Goal: Complete application form: Complete application form

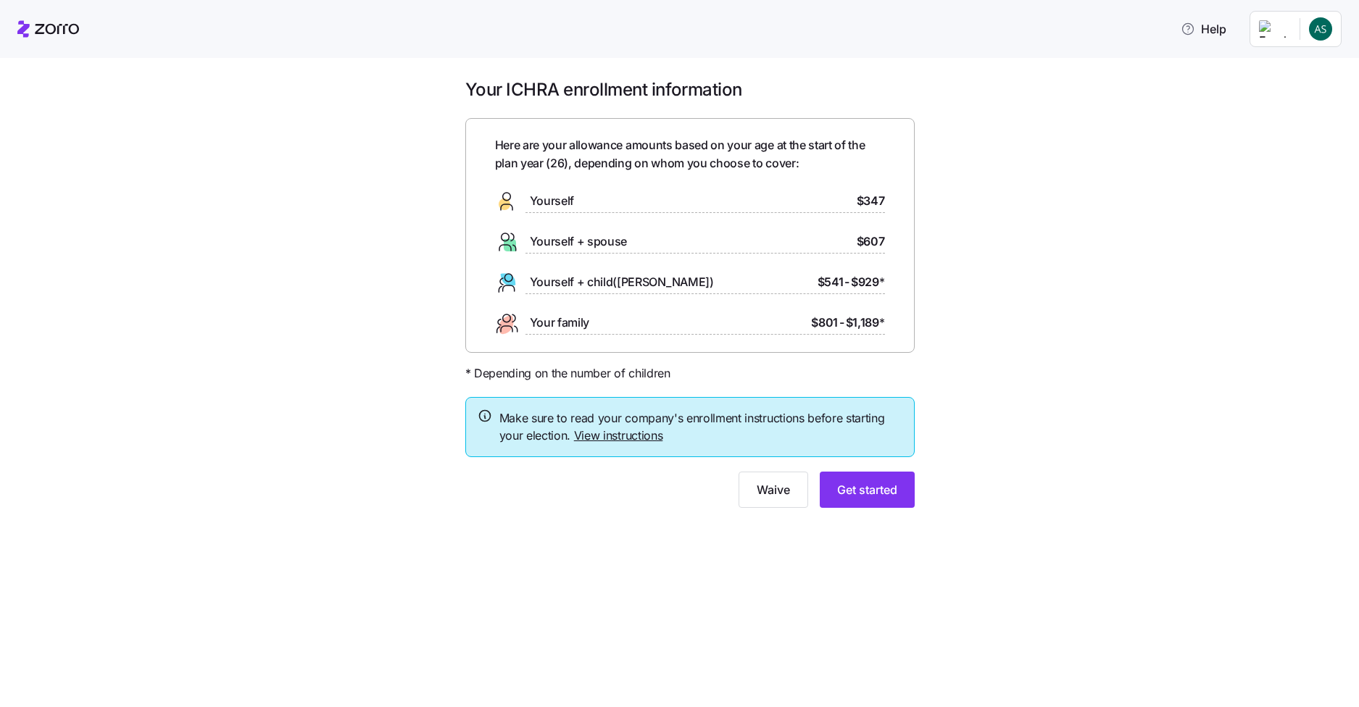
click at [599, 441] on link "View instructions" at bounding box center [618, 435] width 89 height 14
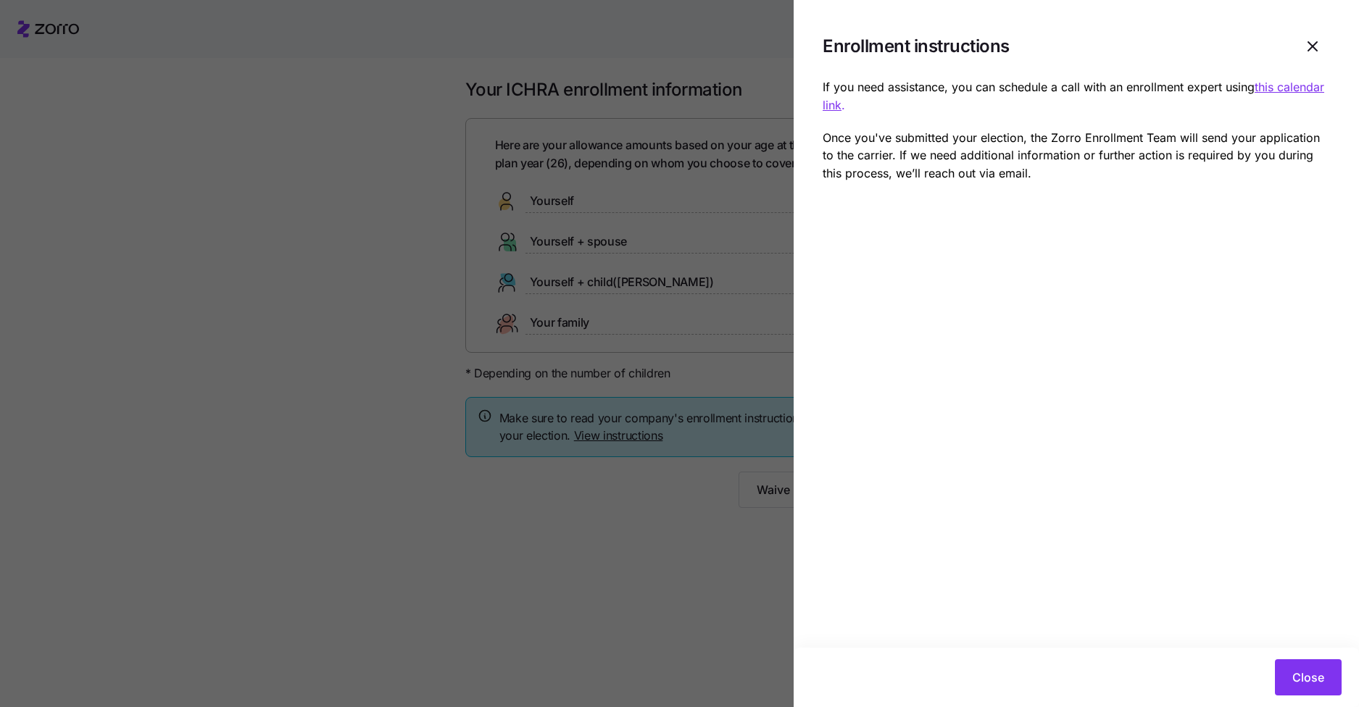
click at [591, 511] on div at bounding box center [679, 353] width 1359 height 707
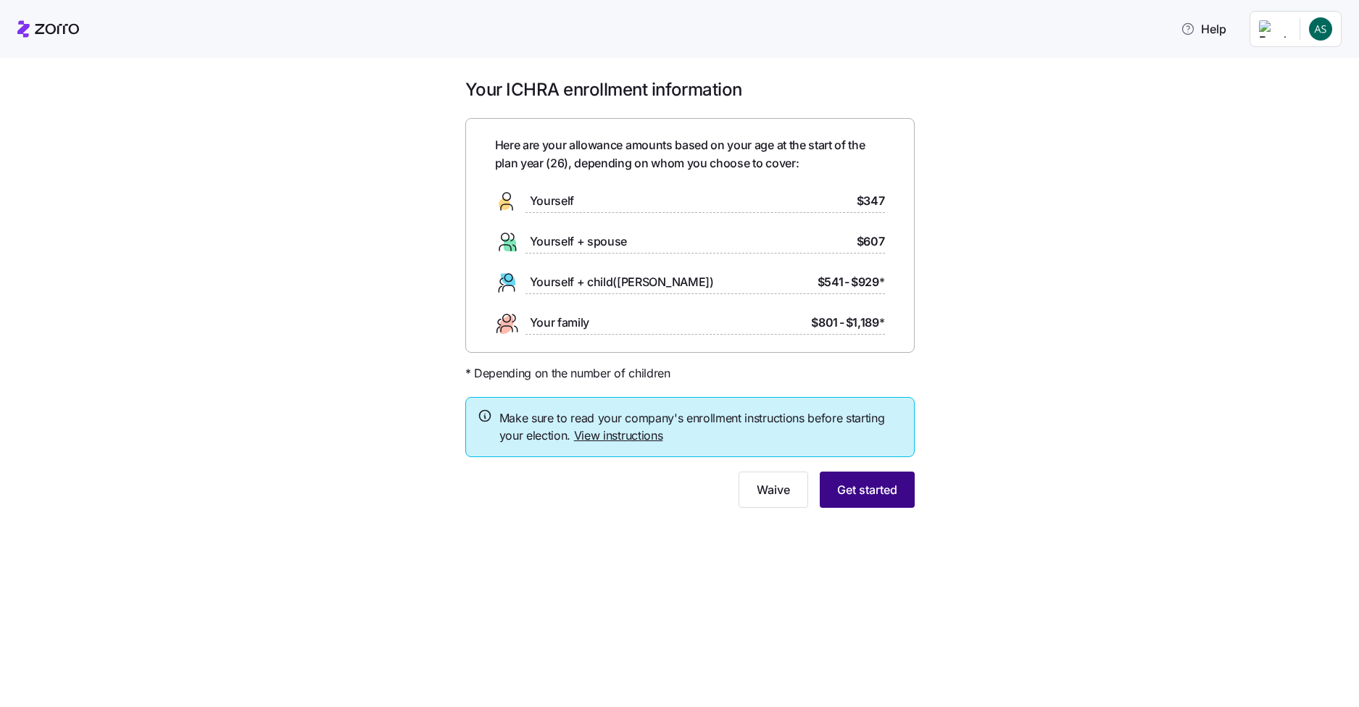
click at [864, 498] on span "Get started" at bounding box center [867, 489] width 60 height 17
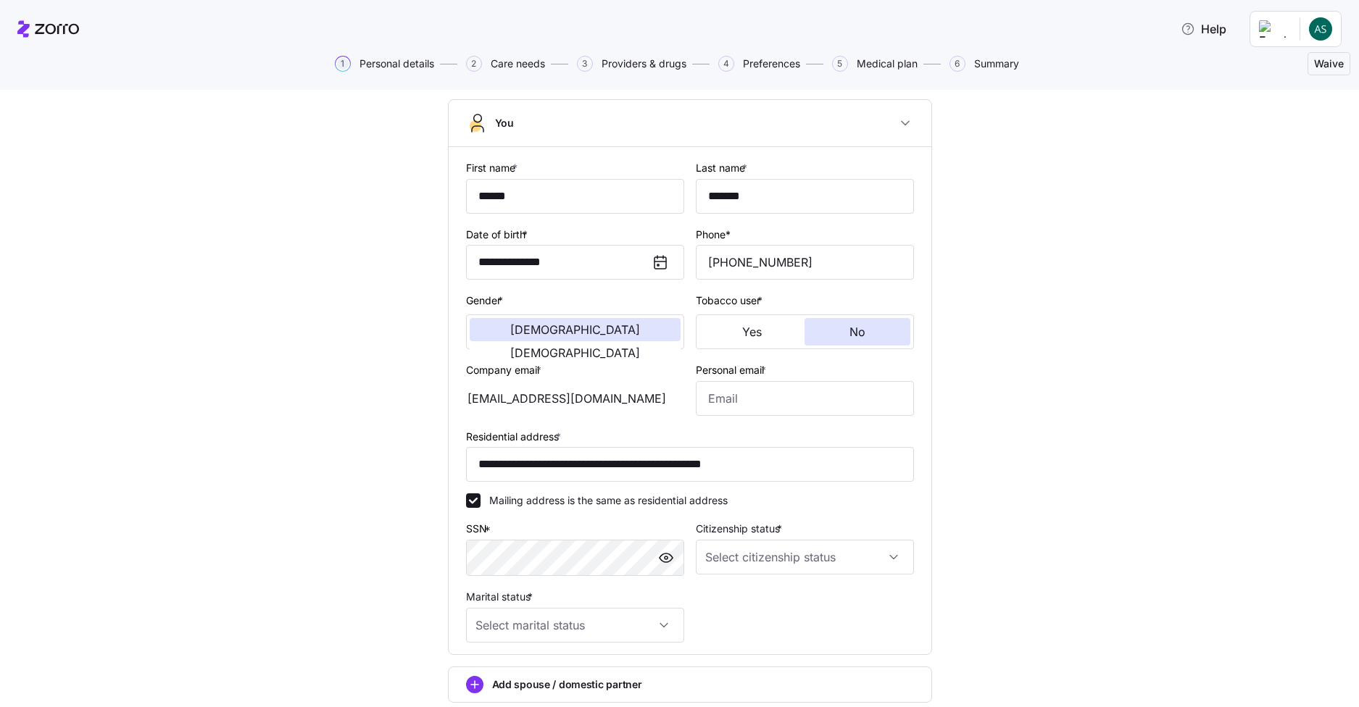
scroll to position [145, 0]
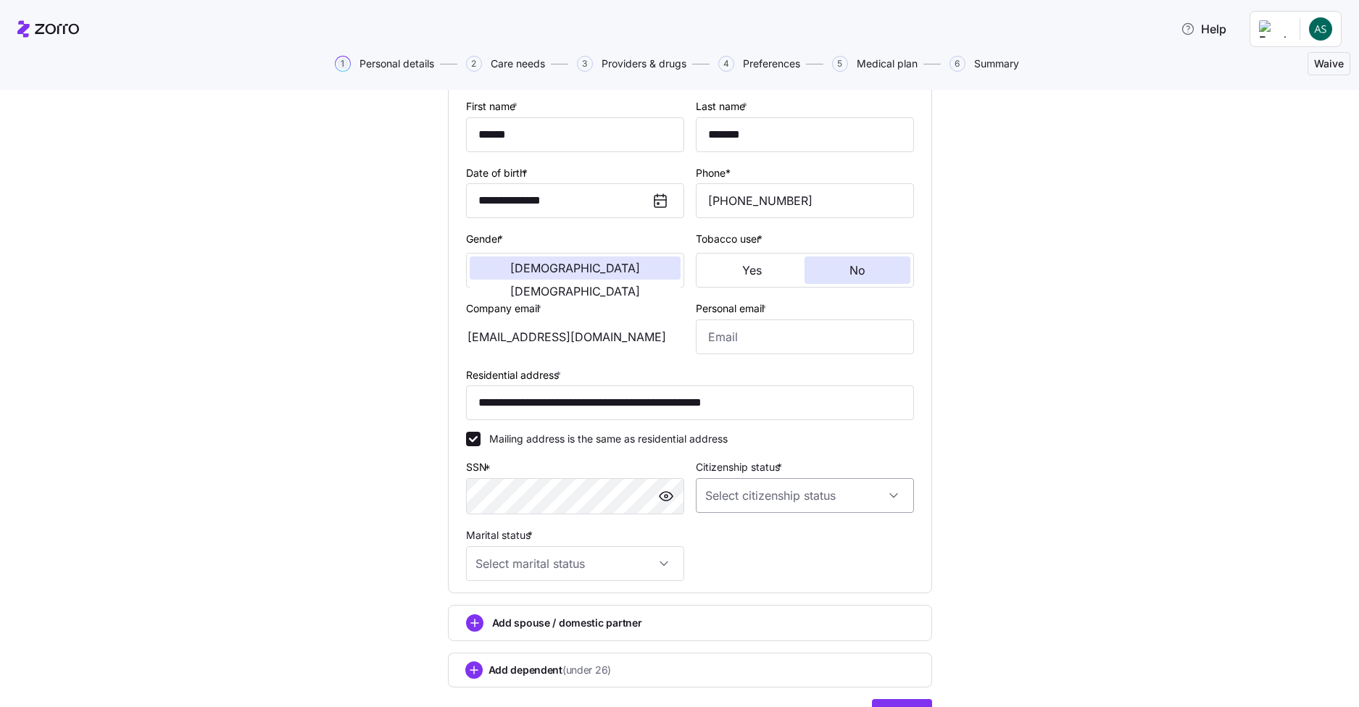
click at [844, 509] on input "Citizenship status *" at bounding box center [805, 495] width 218 height 35
click at [810, 533] on div "[DEMOGRAPHIC_DATA] citizen" at bounding box center [799, 540] width 207 height 30
type input "[DEMOGRAPHIC_DATA] citizen"
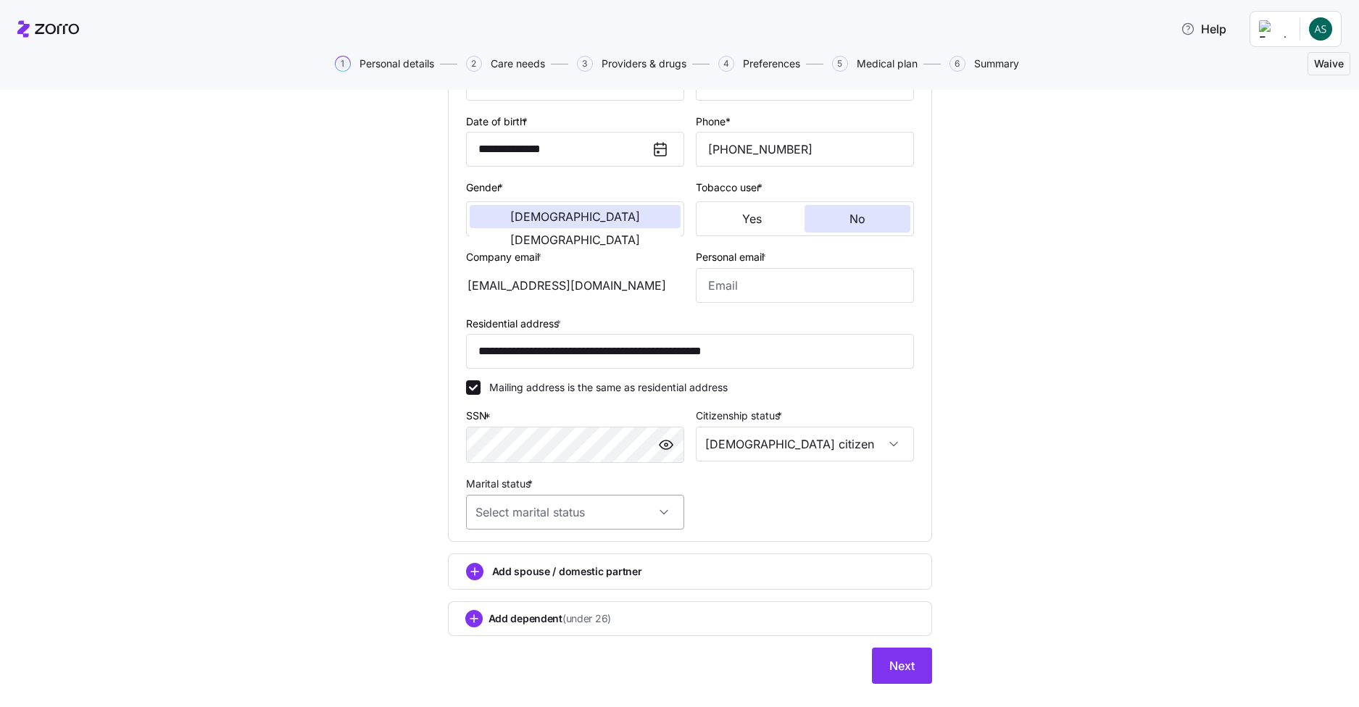
scroll to position [217, 0]
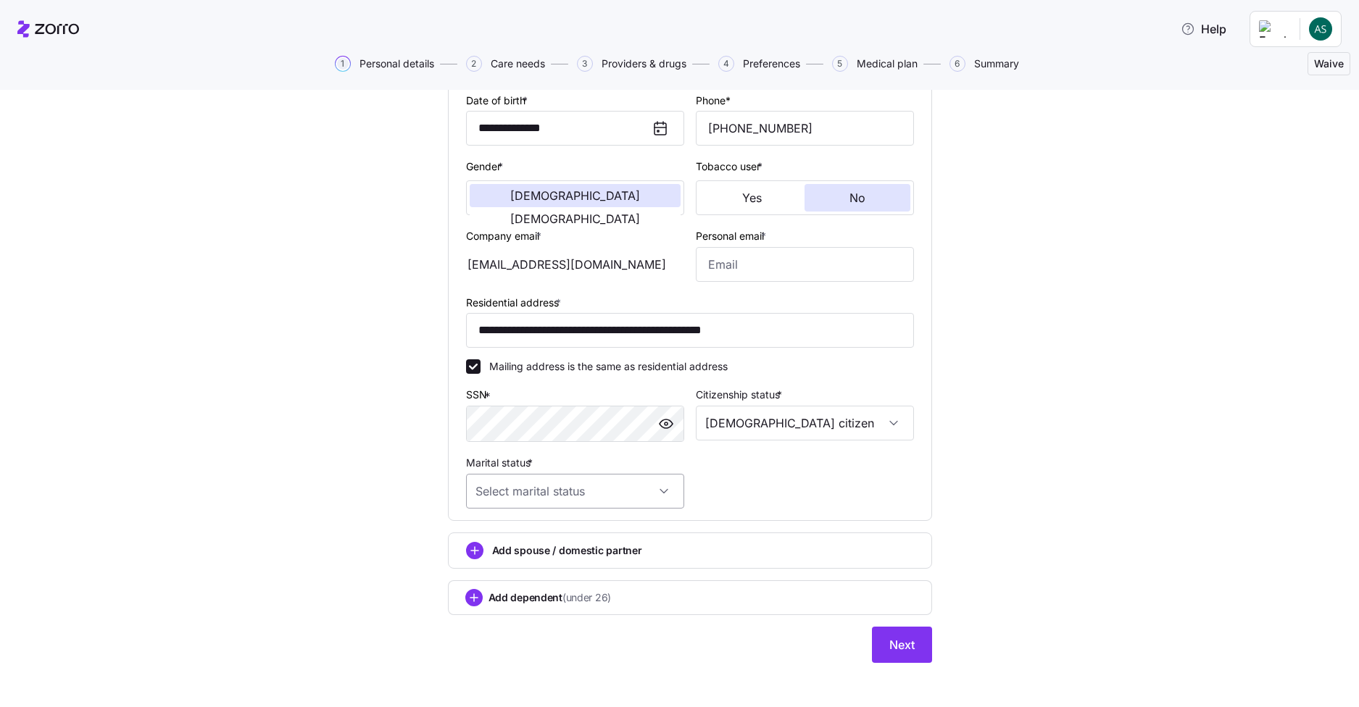
click at [565, 497] on input "Marital status *" at bounding box center [575, 491] width 218 height 35
click at [543, 534] on div "Single" at bounding box center [569, 535] width 207 height 30
type input "Single"
click at [467, 546] on circle "add icon" at bounding box center [475, 551] width 16 height 16
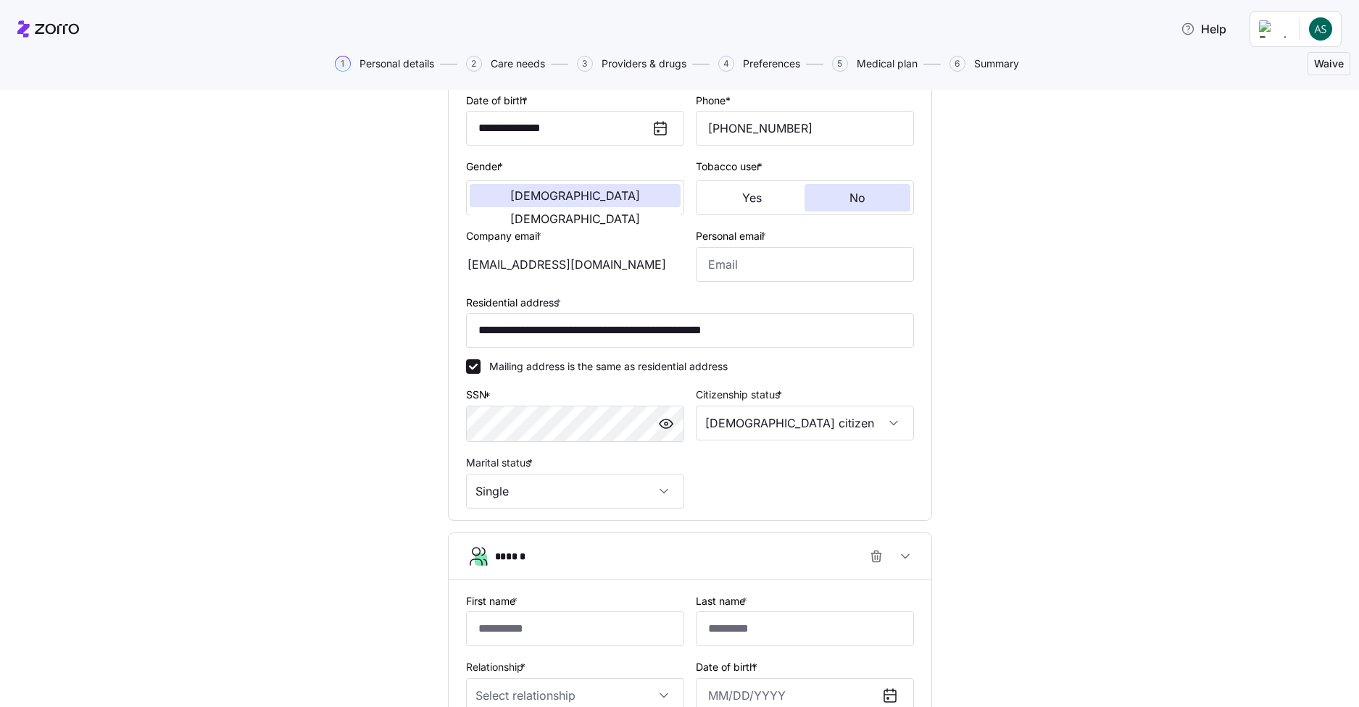
click at [466, 546] on icon "button" at bounding box center [477, 556] width 23 height 23
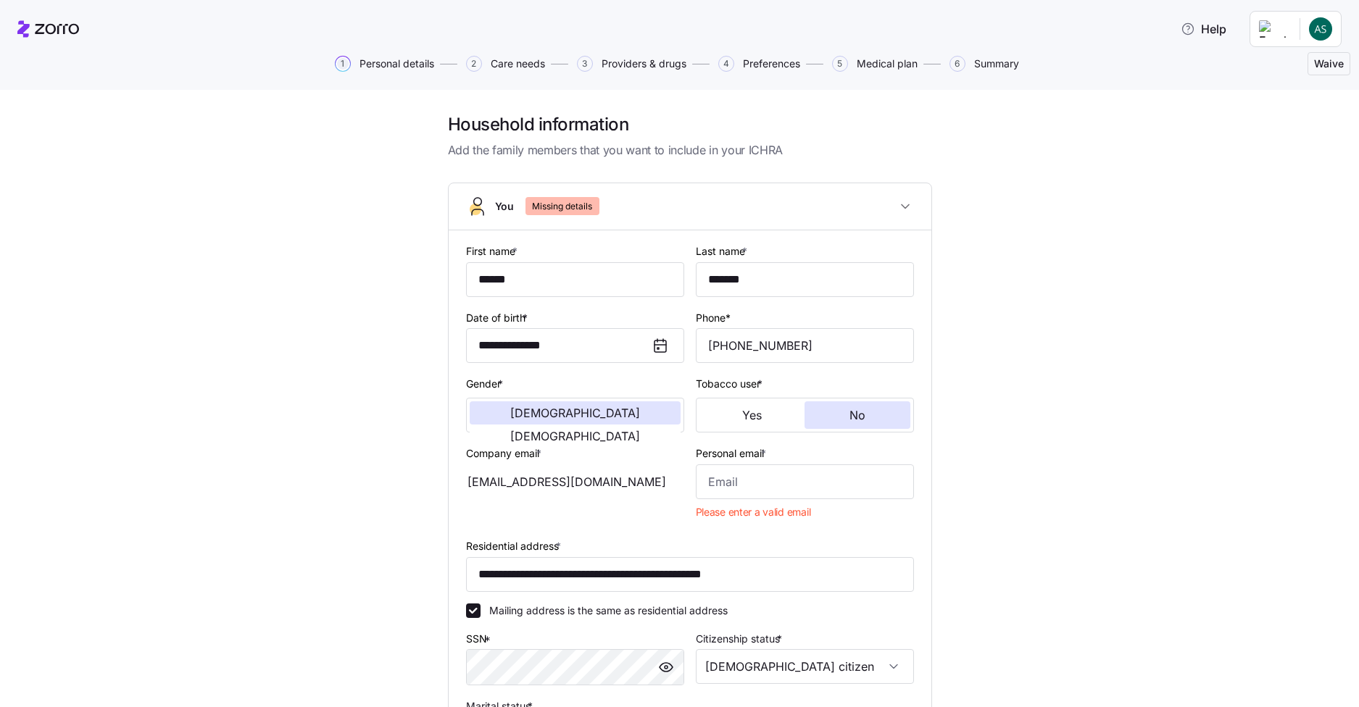
scroll to position [263, 0]
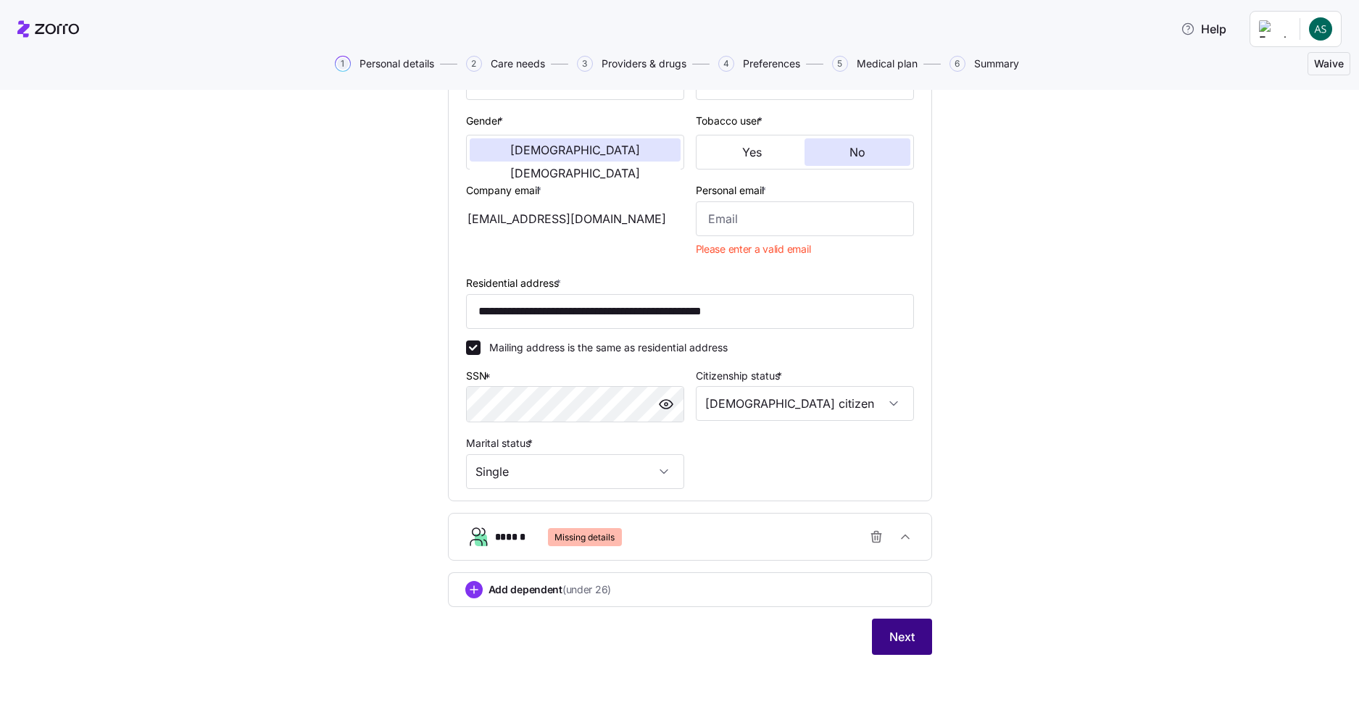
click at [878, 640] on button "Next" at bounding box center [902, 637] width 60 height 36
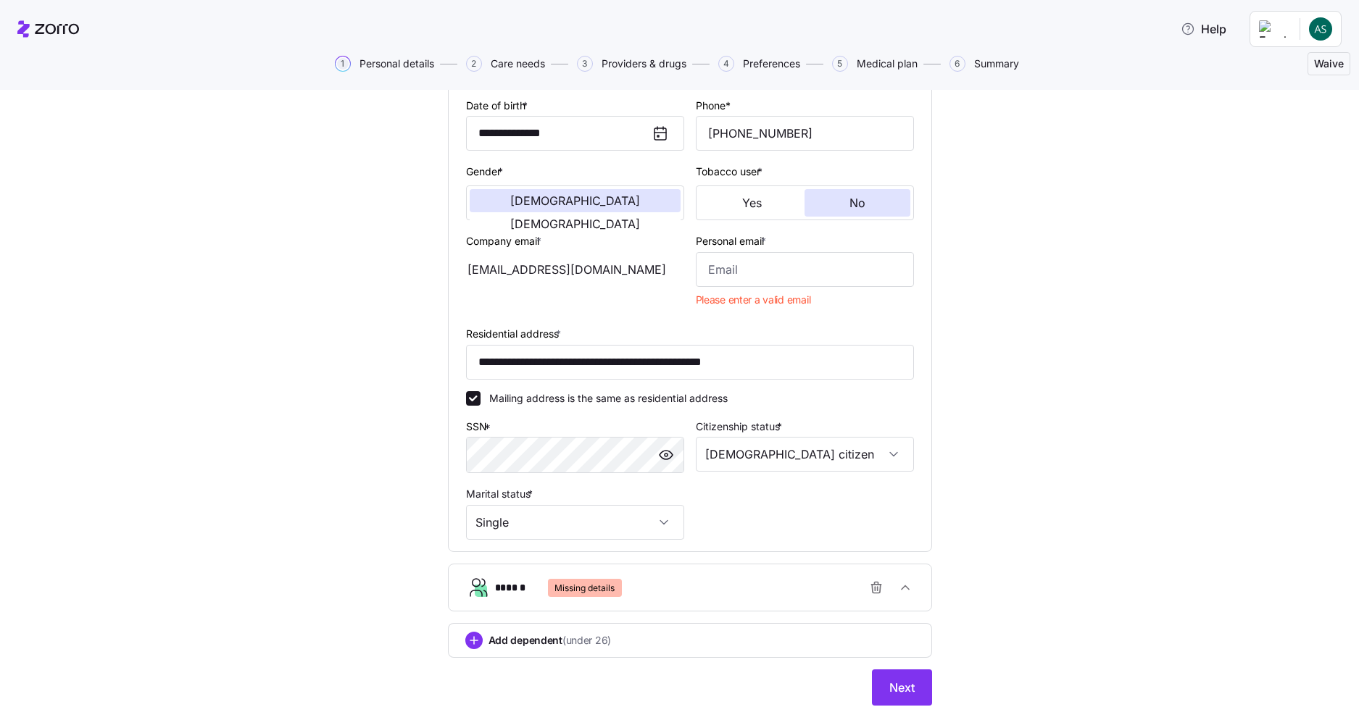
scroll to position [191, 0]
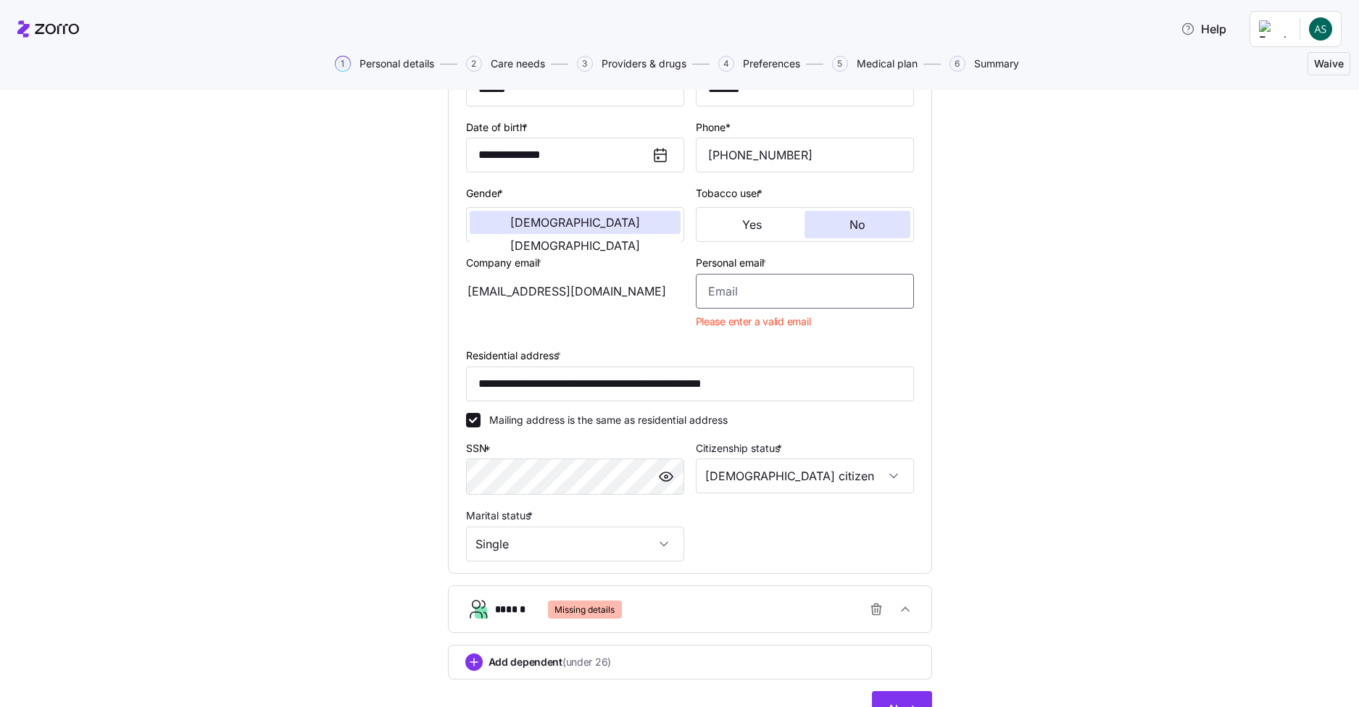
click at [736, 301] on input "Personal email *" at bounding box center [805, 291] width 218 height 35
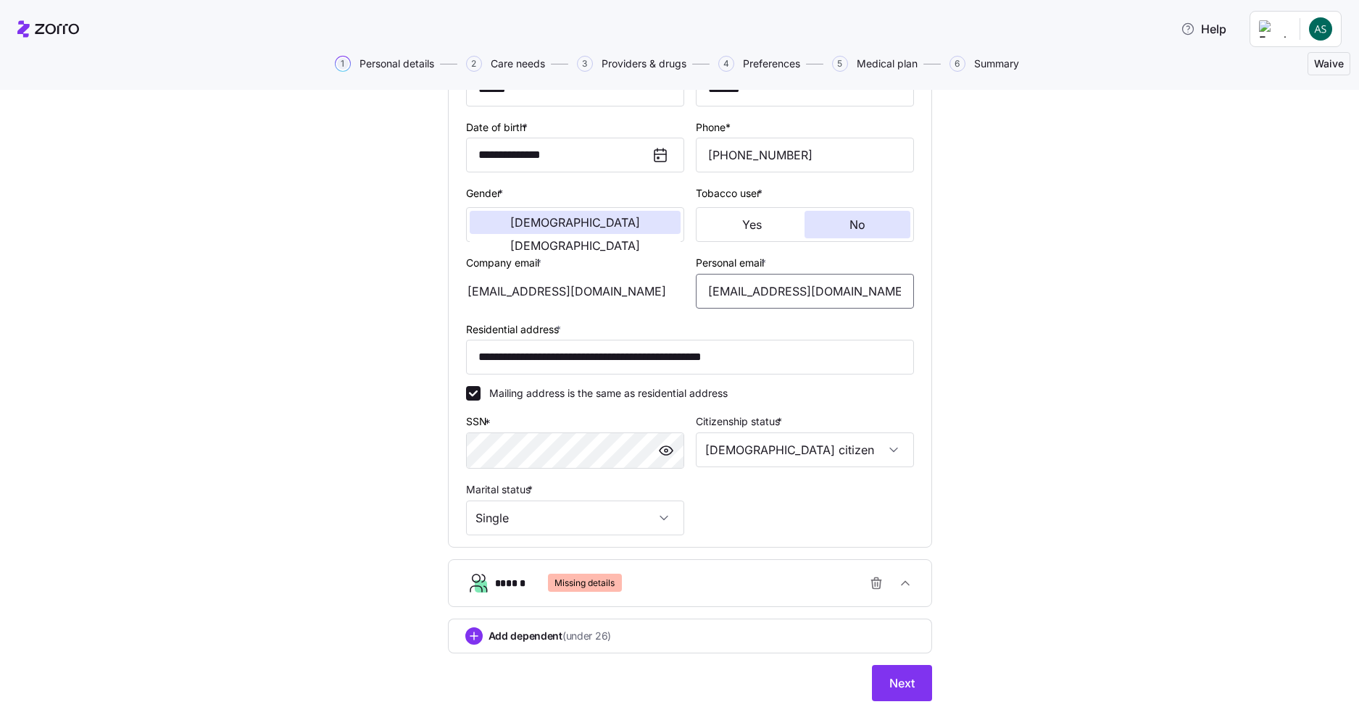
type input "[EMAIL_ADDRESS][DOMAIN_NAME]"
click at [1136, 441] on div "**********" at bounding box center [690, 320] width 1298 height 796
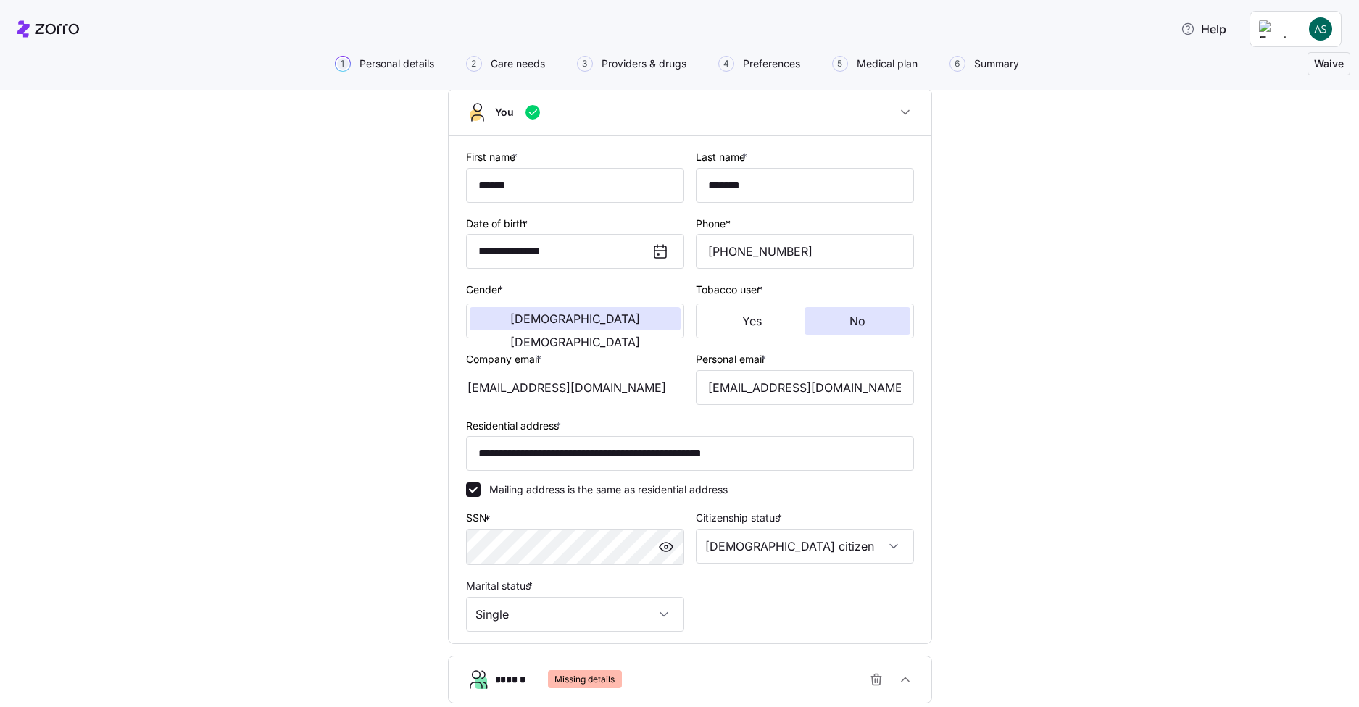
scroll to position [237, 0]
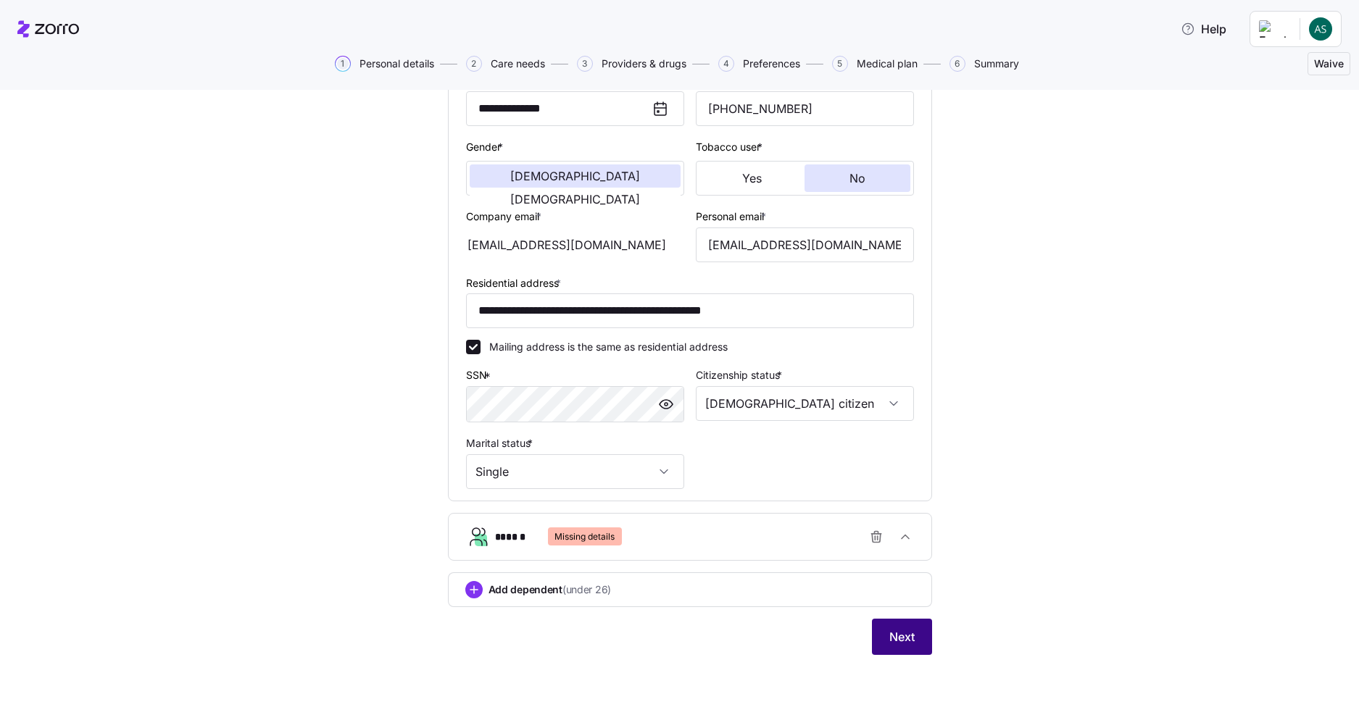
drag, startPoint x: 892, startPoint y: 634, endPoint x: 897, endPoint y: 626, distance: 9.1
click at [892, 633] on span "Next" at bounding box center [901, 636] width 25 height 17
click at [786, 537] on div "****** Missing details" at bounding box center [696, 537] width 402 height 29
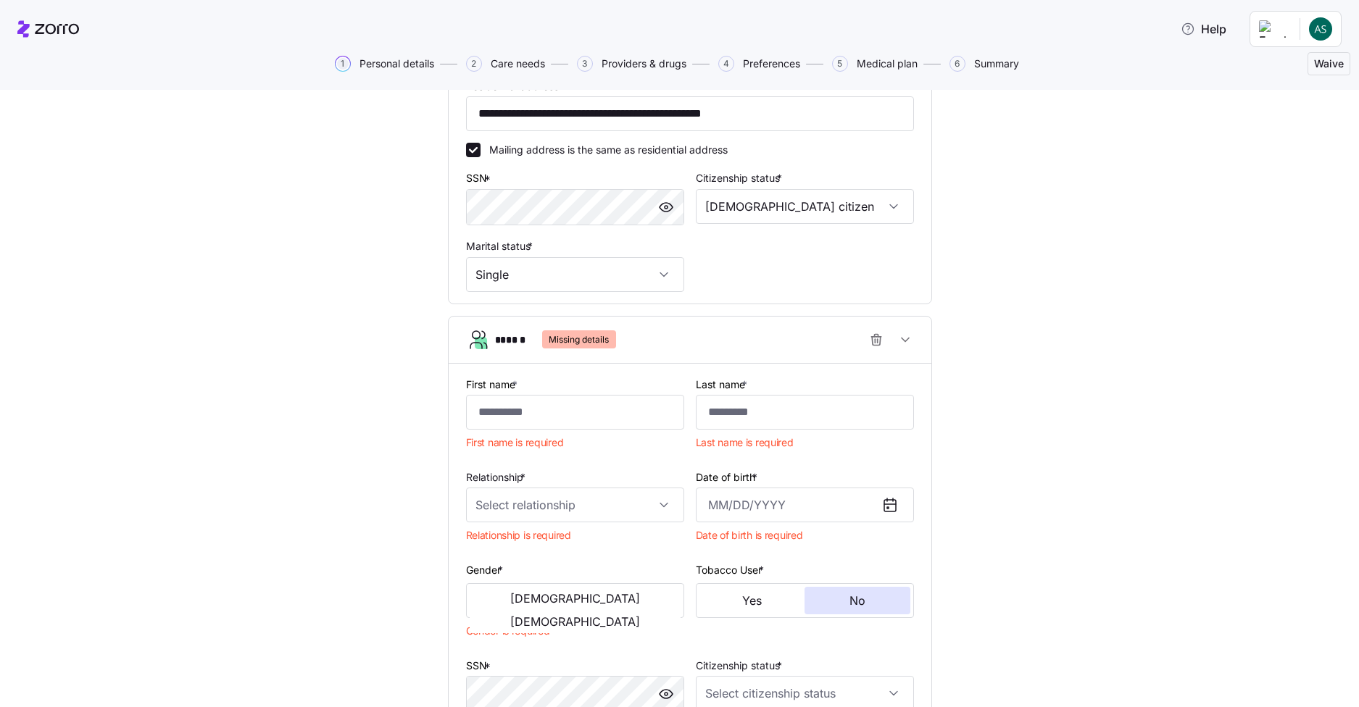
scroll to position [435, 0]
click at [552, 338] on span "Missing details" at bounding box center [579, 339] width 60 height 18
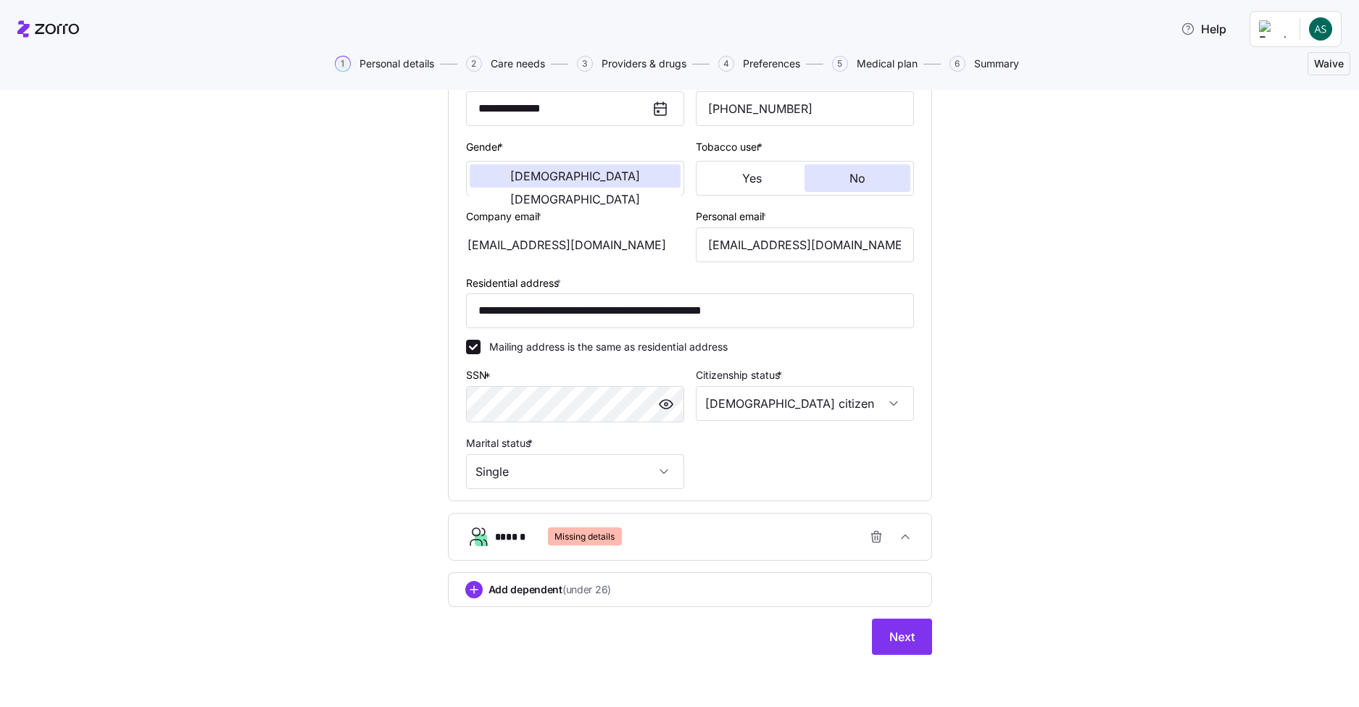
click at [562, 515] on button "****** Missing details" at bounding box center [690, 537] width 483 height 46
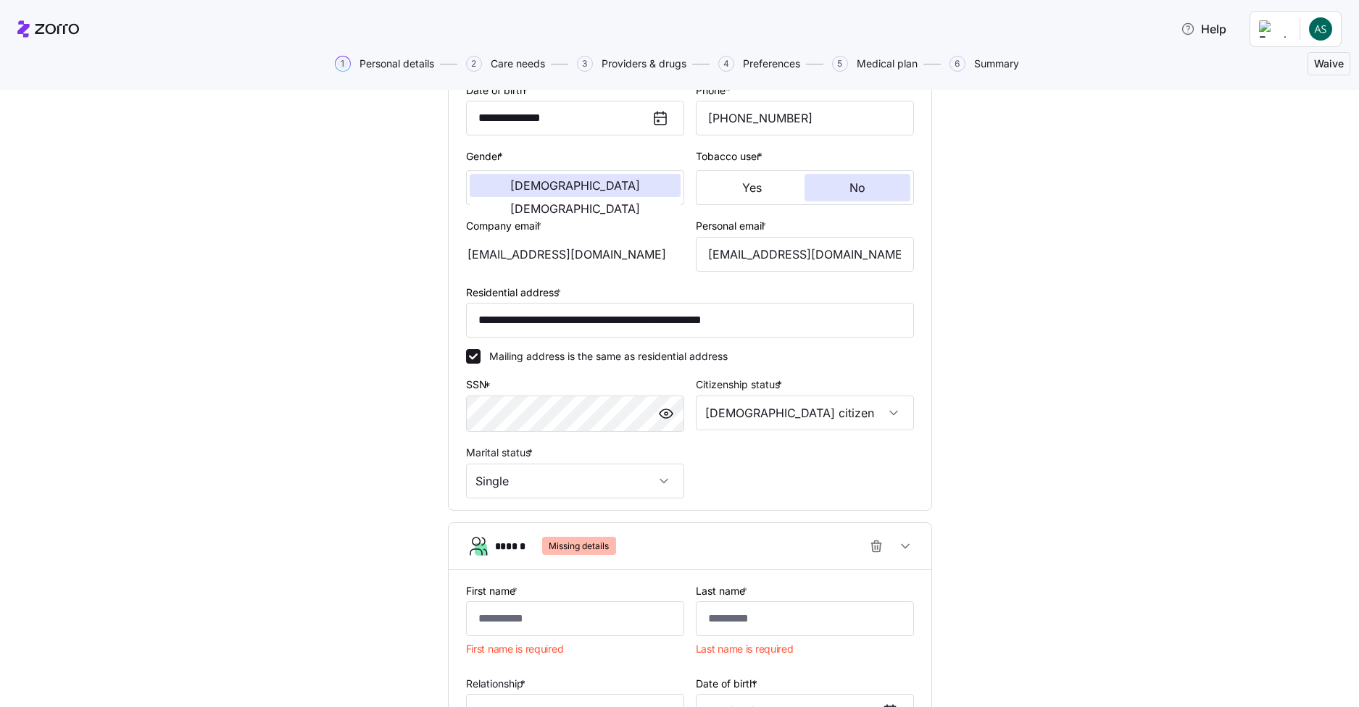
scroll to position [217, 0]
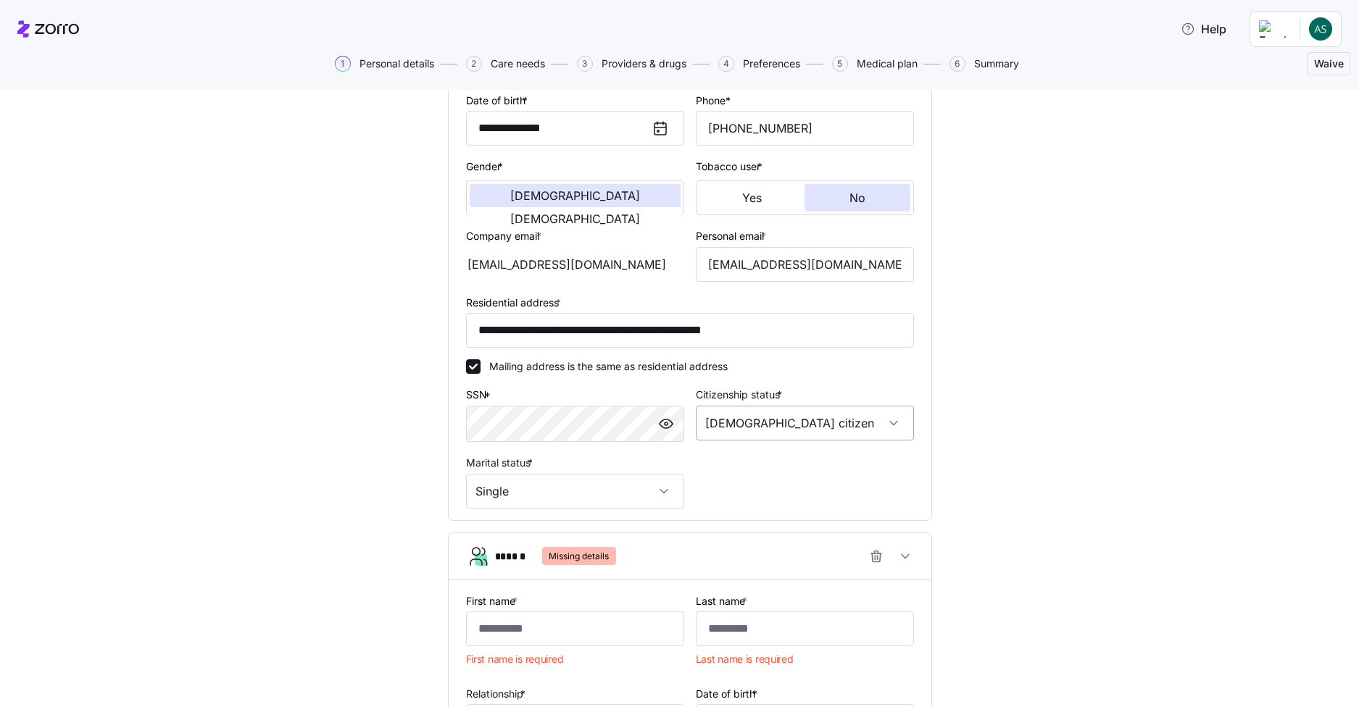
click at [755, 424] on input "[DEMOGRAPHIC_DATA] citizen" at bounding box center [805, 423] width 218 height 35
click at [333, 394] on div "**********" at bounding box center [690, 521] width 1298 height 1250
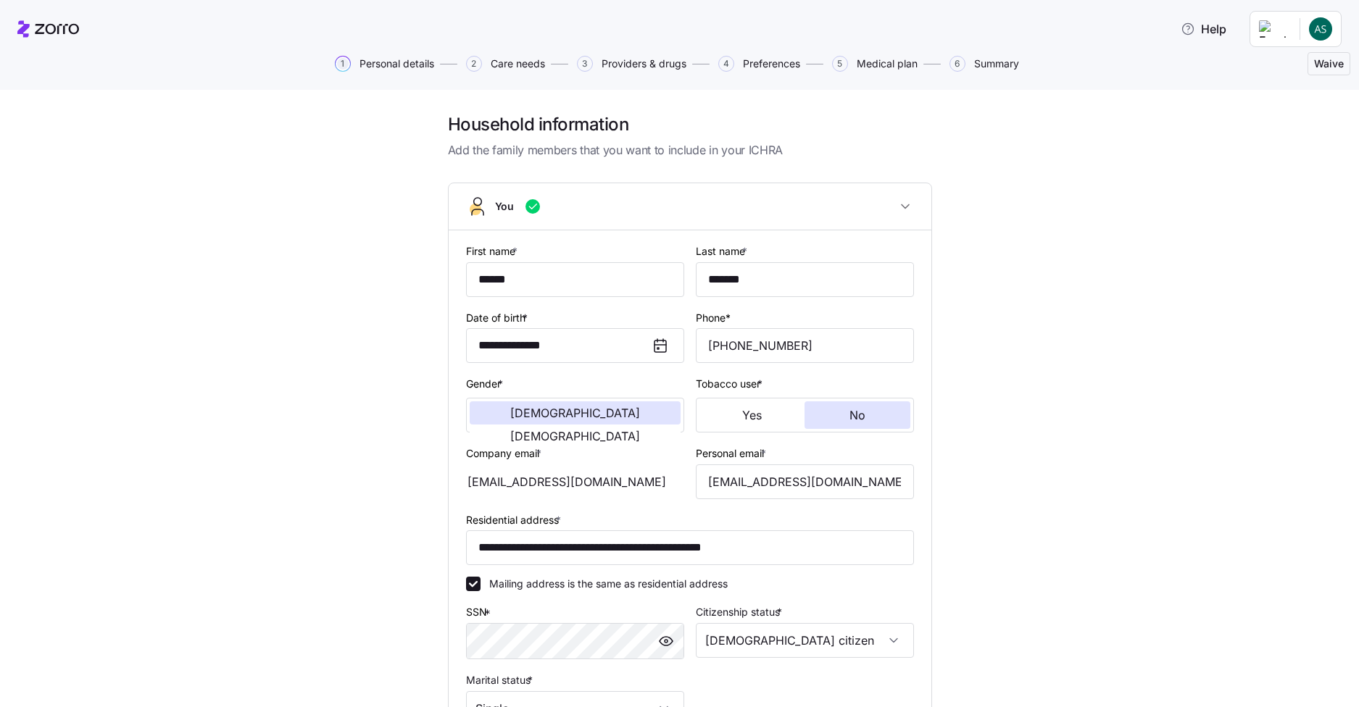
scroll to position [435, 0]
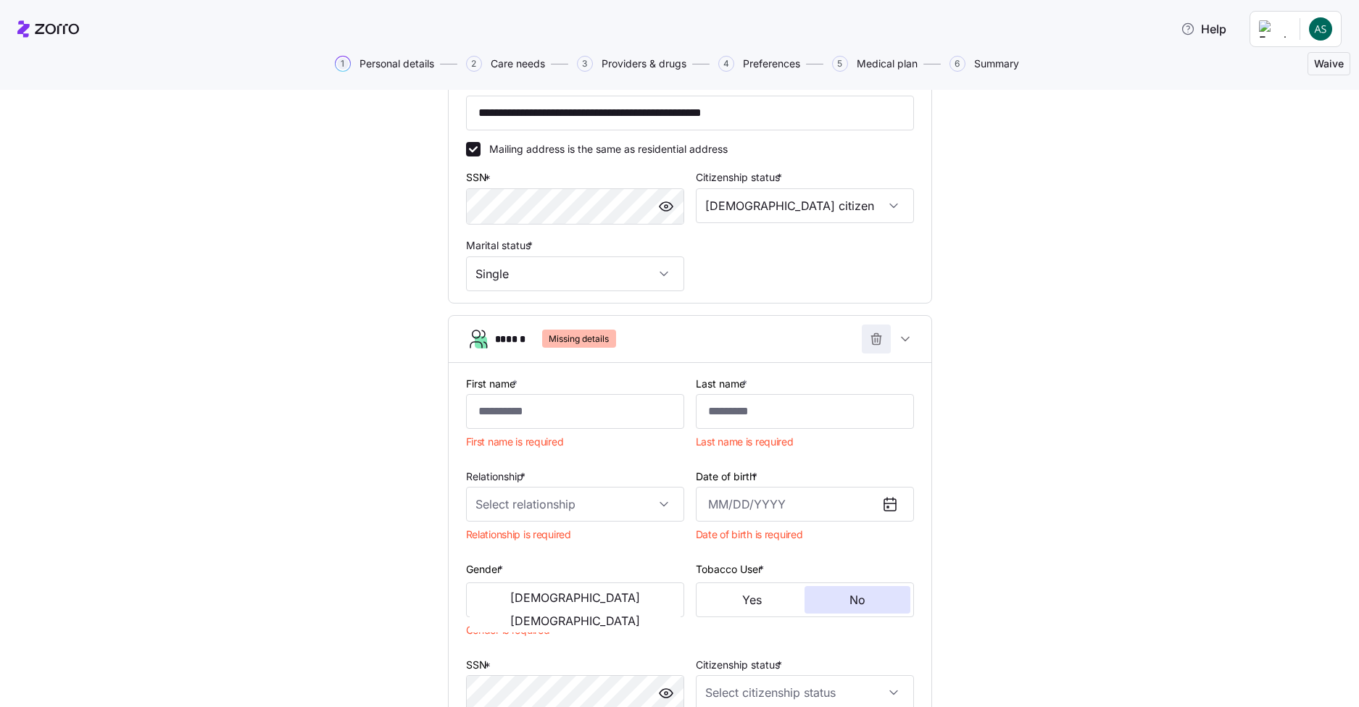
click at [875, 335] on icon "button" at bounding box center [876, 339] width 14 height 14
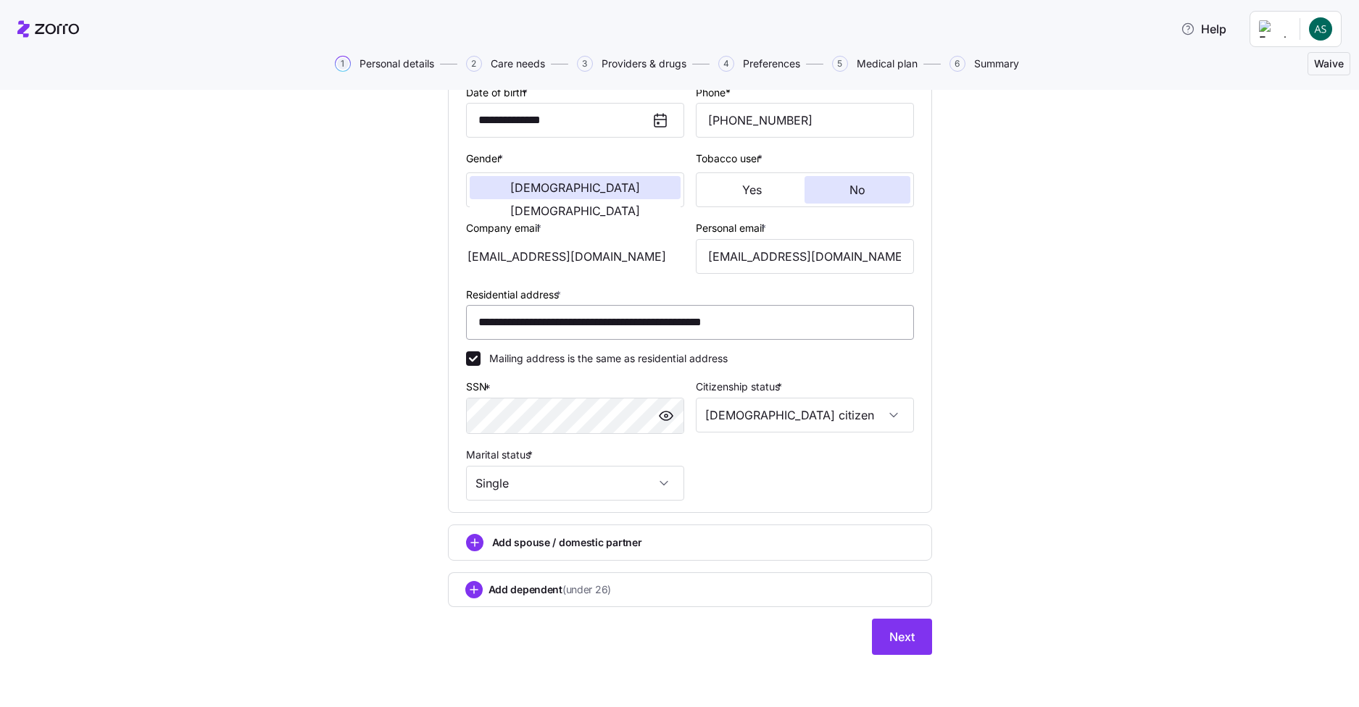
scroll to position [225, 0]
click at [899, 622] on button "Next" at bounding box center [902, 637] width 60 height 36
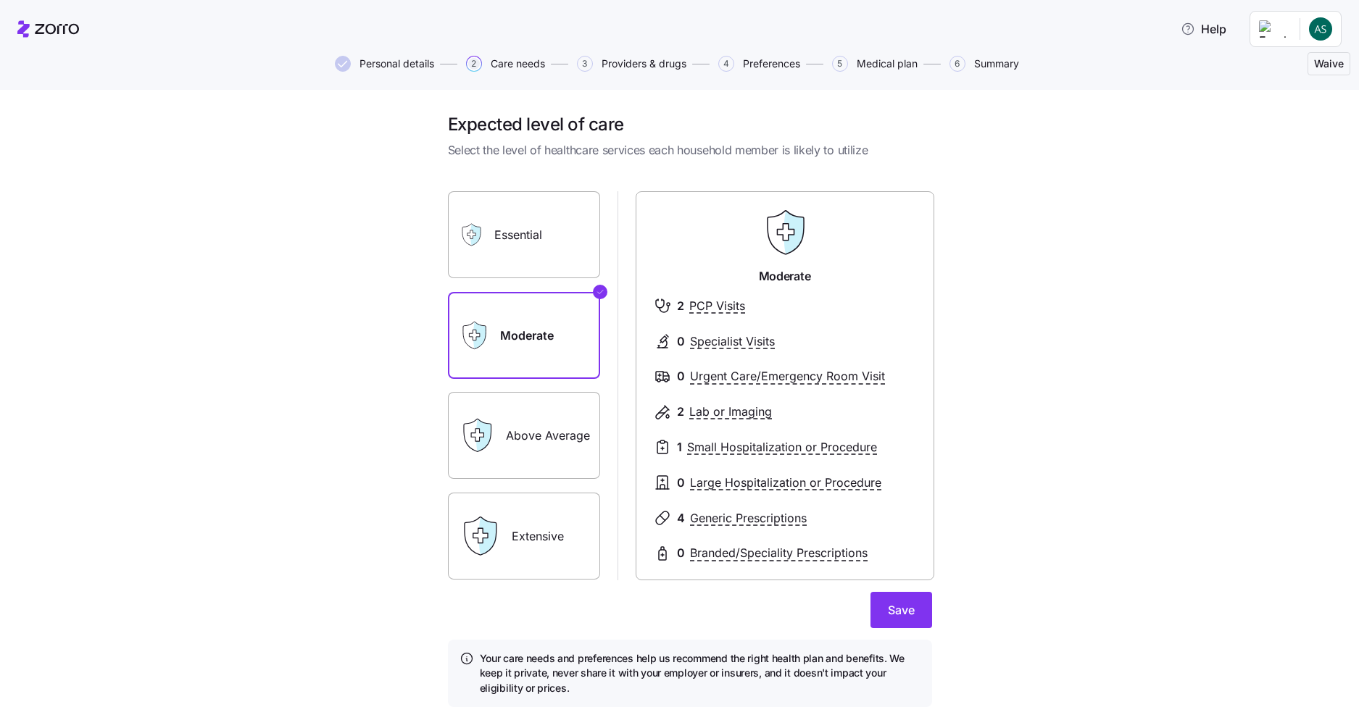
click at [989, 232] on div "Expected level of care Select the level of healthcare services each household m…" at bounding box center [690, 419] width 1298 height 612
click at [495, 241] on label "Essential" at bounding box center [524, 234] width 152 height 87
click at [0, 0] on input "Essential" at bounding box center [0, 0] width 0 height 0
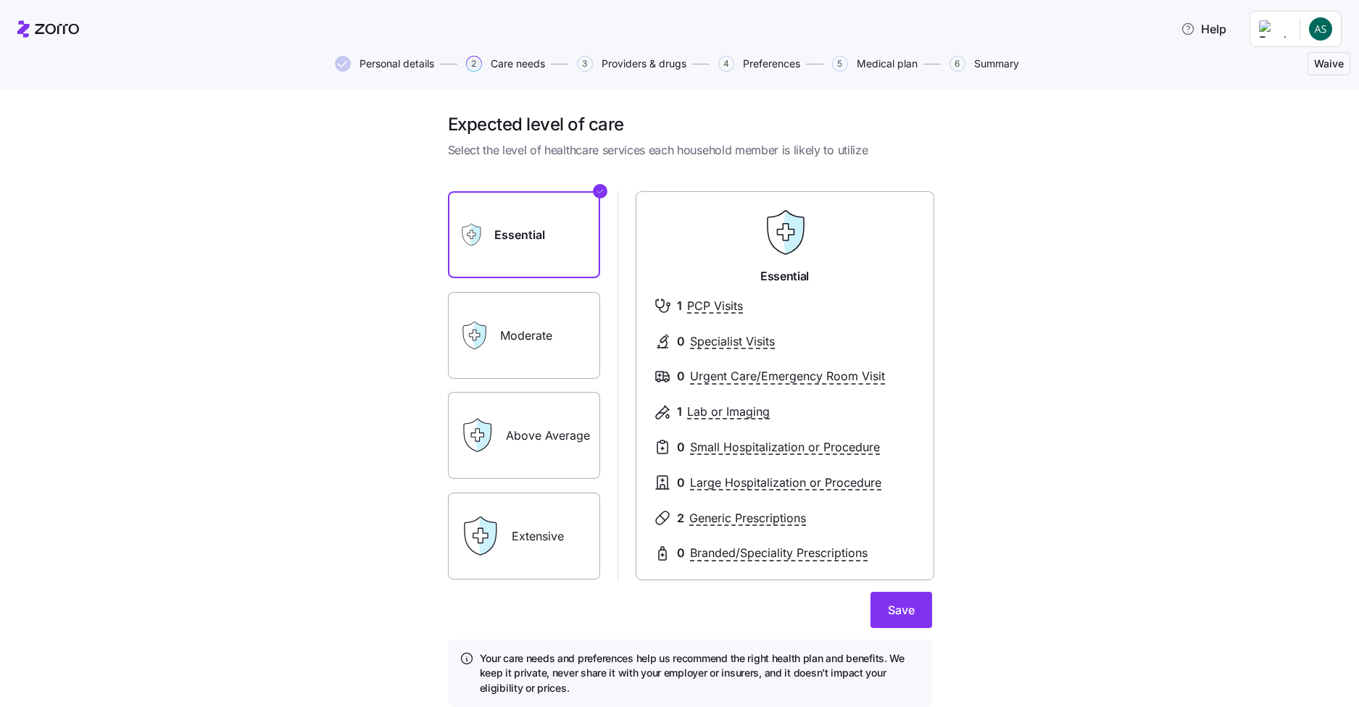
click at [507, 349] on label "Moderate" at bounding box center [524, 335] width 152 height 87
click at [0, 0] on input "Moderate" at bounding box center [0, 0] width 0 height 0
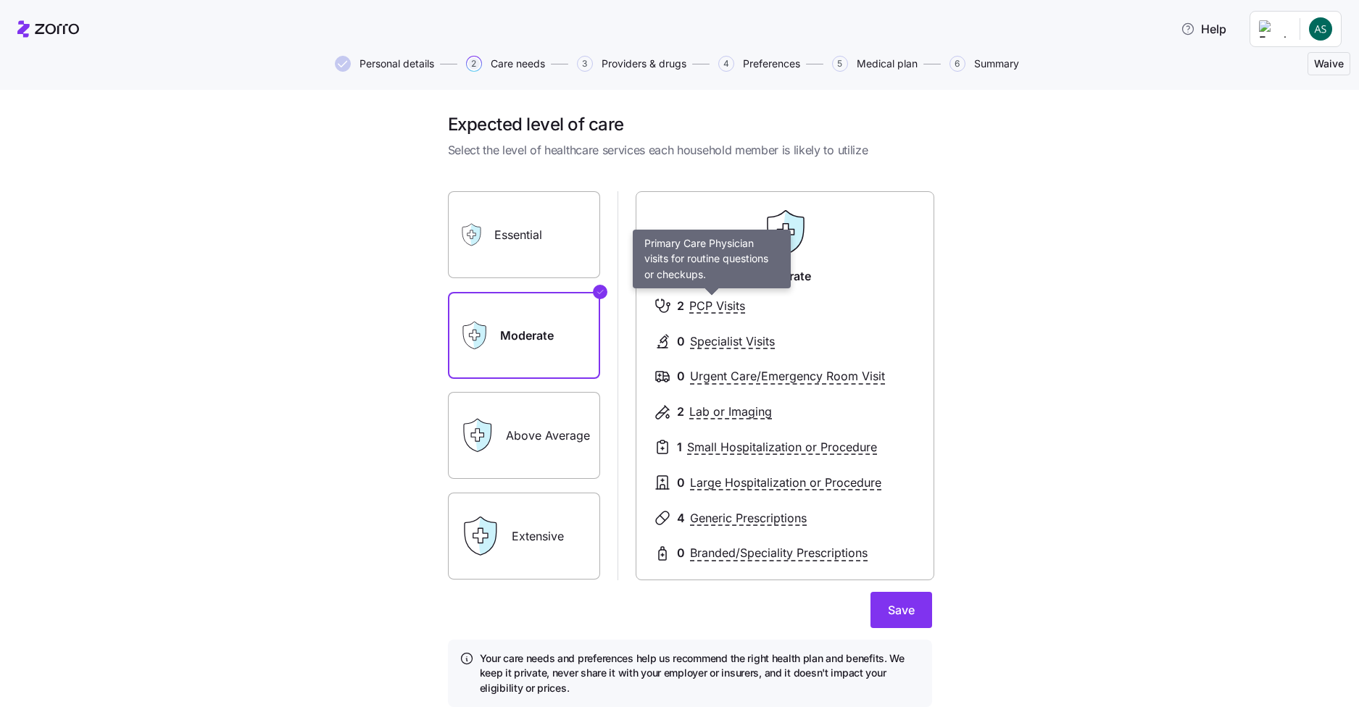
click at [694, 301] on span "PCP Visits" at bounding box center [717, 306] width 56 height 18
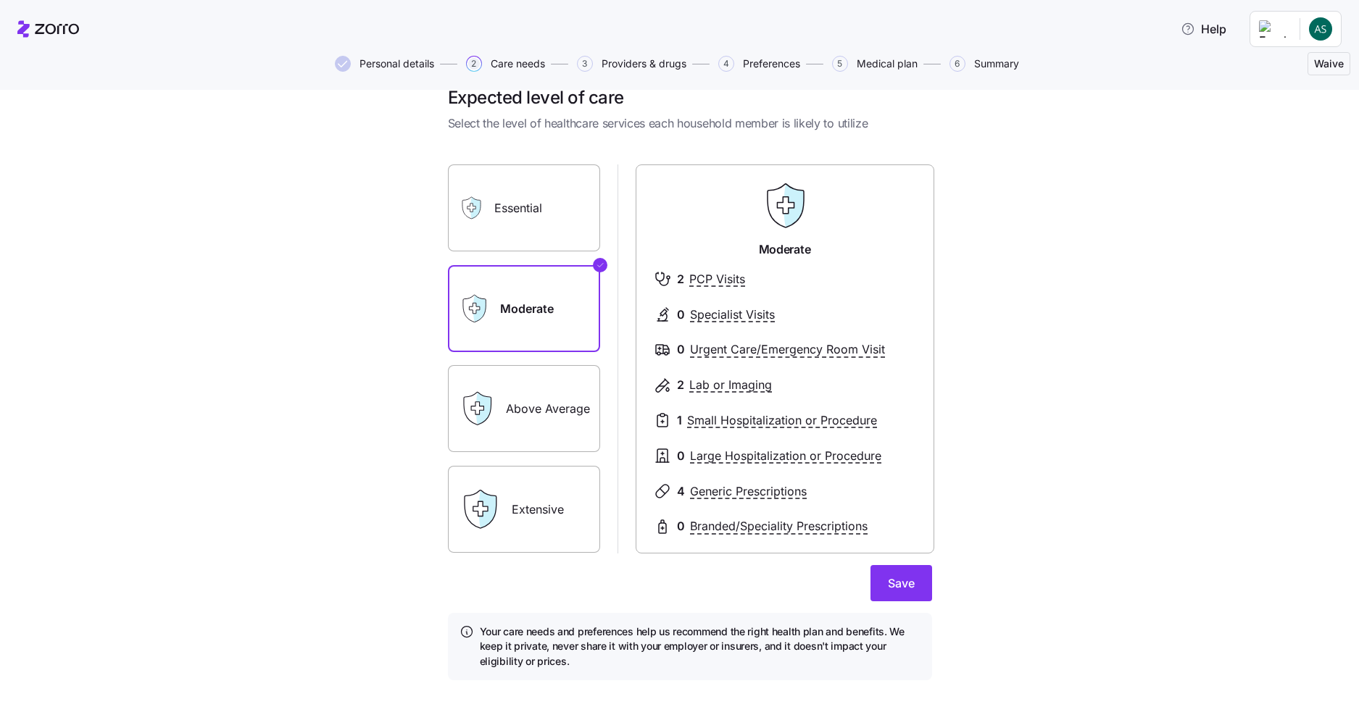
scroll to position [52, 0]
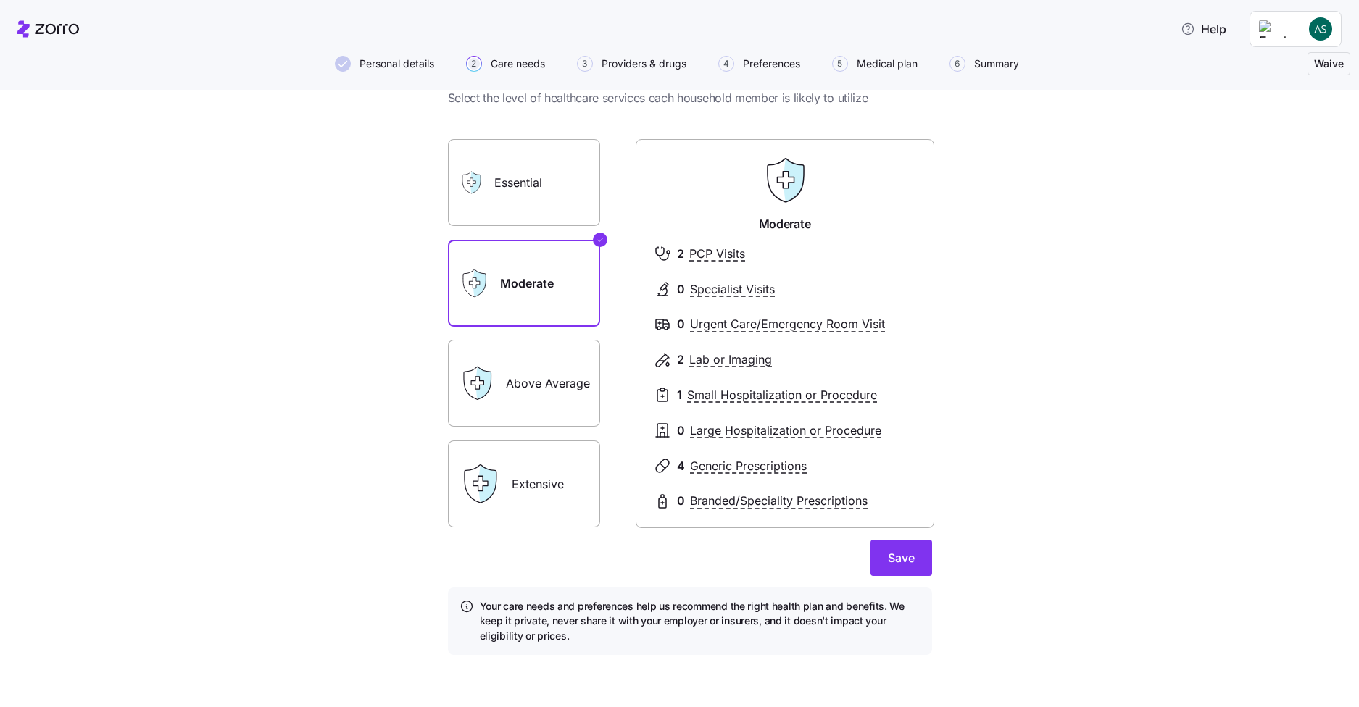
click at [524, 402] on label "Above Average" at bounding box center [524, 383] width 152 height 87
click at [0, 0] on input "Above Average" at bounding box center [0, 0] width 0 height 0
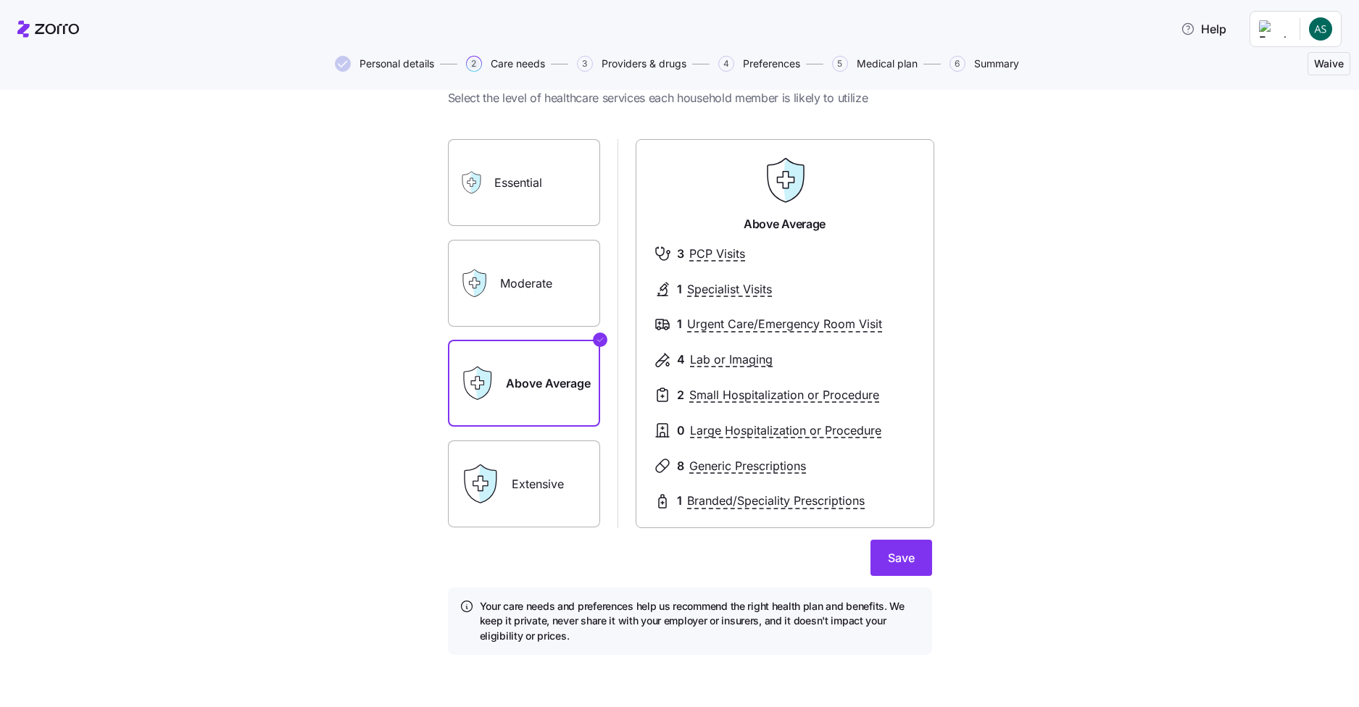
click at [515, 476] on label "Extensive" at bounding box center [524, 484] width 152 height 87
click at [0, 0] on input "Extensive" at bounding box center [0, 0] width 0 height 0
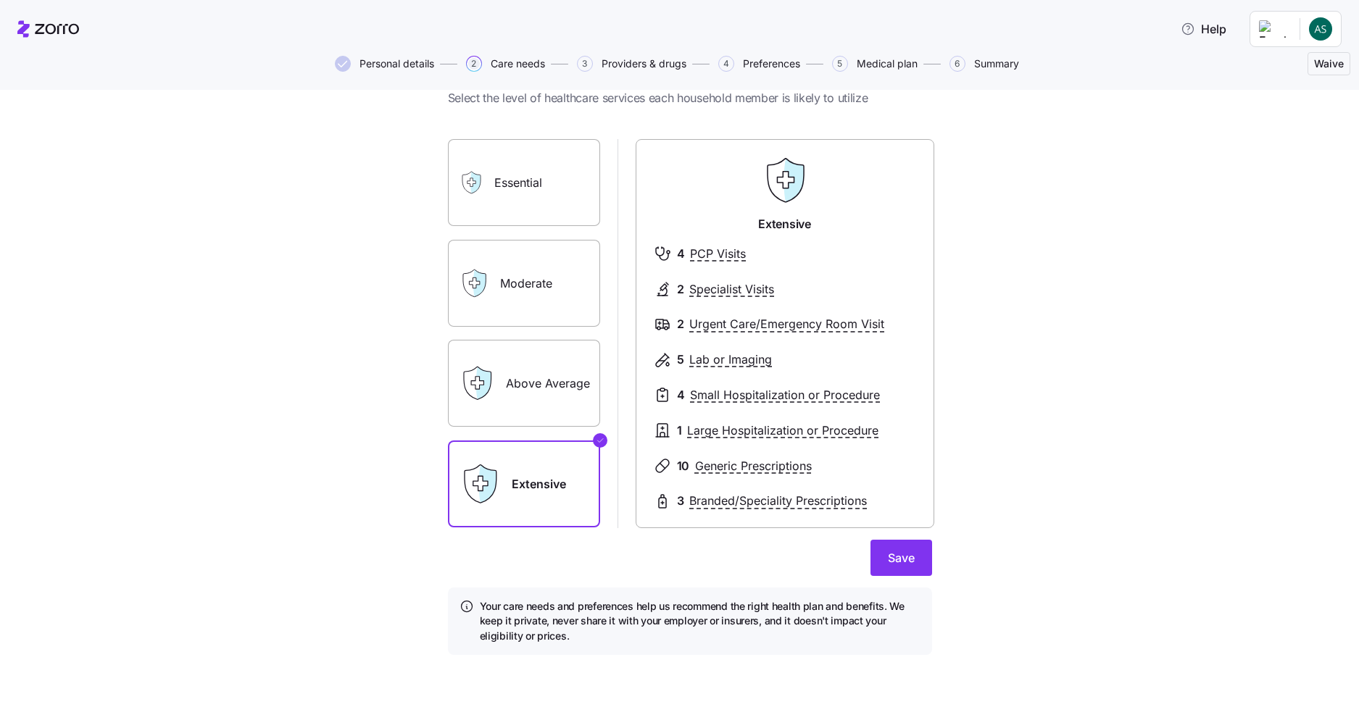
click at [536, 273] on label "Moderate" at bounding box center [524, 283] width 152 height 87
click at [0, 0] on input "Moderate" at bounding box center [0, 0] width 0 height 0
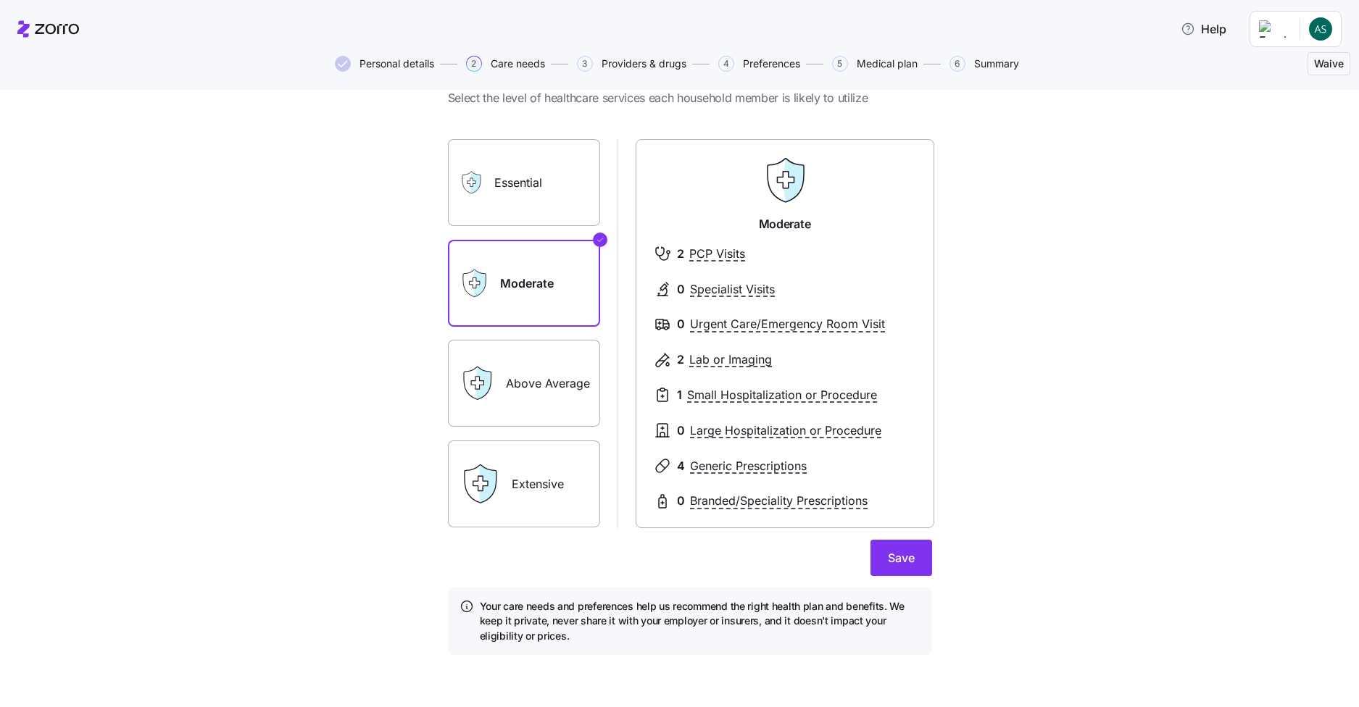
click at [493, 517] on div "Extensive" at bounding box center [524, 484] width 152 height 87
click at [507, 441] on label "Extensive" at bounding box center [524, 484] width 152 height 87
click at [0, 0] on input "Extensive" at bounding box center [0, 0] width 0 height 0
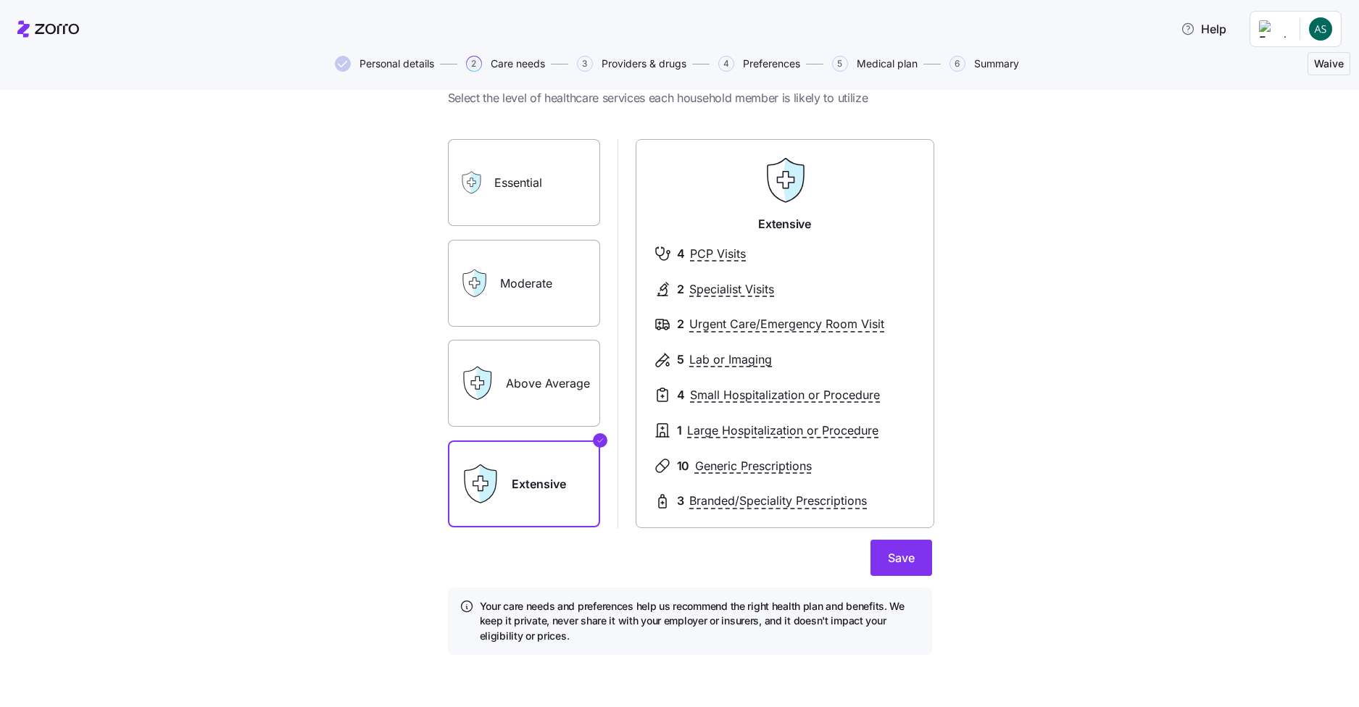
click at [516, 372] on label "Above Average" at bounding box center [524, 383] width 152 height 87
click at [0, 0] on input "Above Average" at bounding box center [0, 0] width 0 height 0
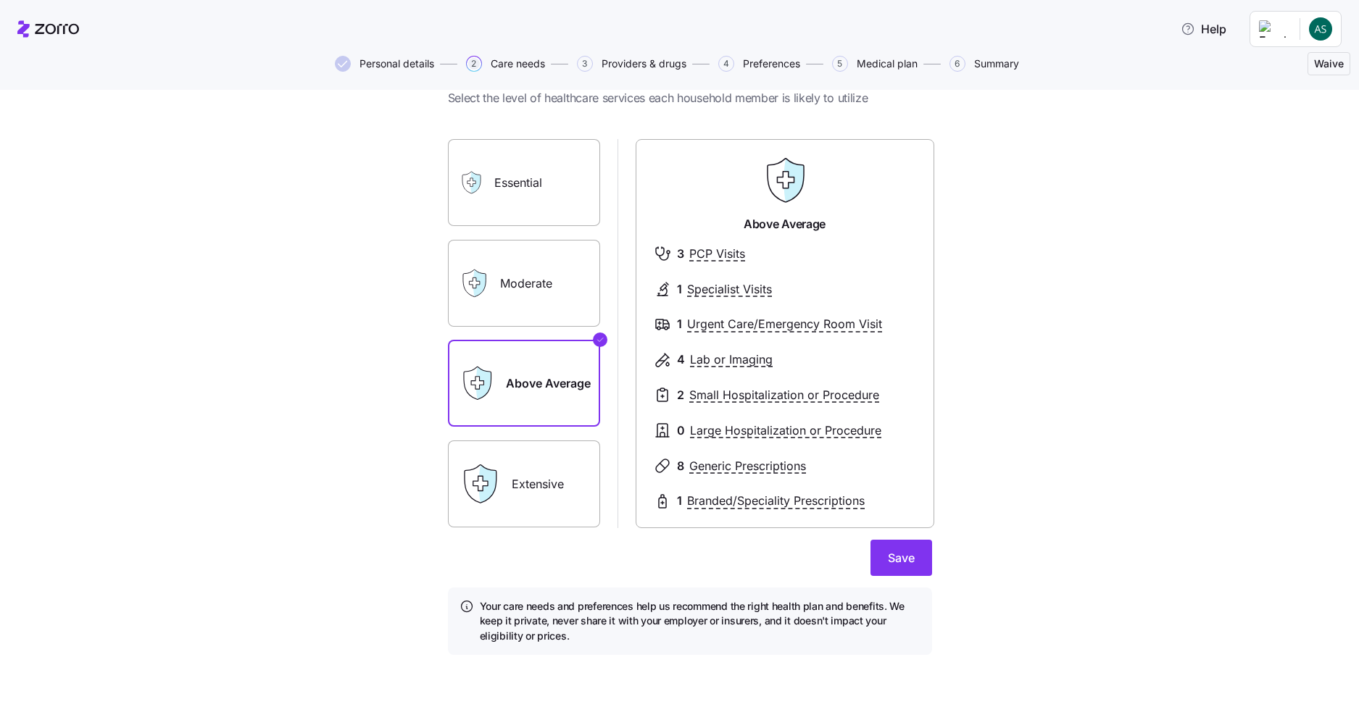
click at [548, 265] on label "Moderate" at bounding box center [524, 283] width 152 height 87
click at [0, 0] on input "Moderate" at bounding box center [0, 0] width 0 height 0
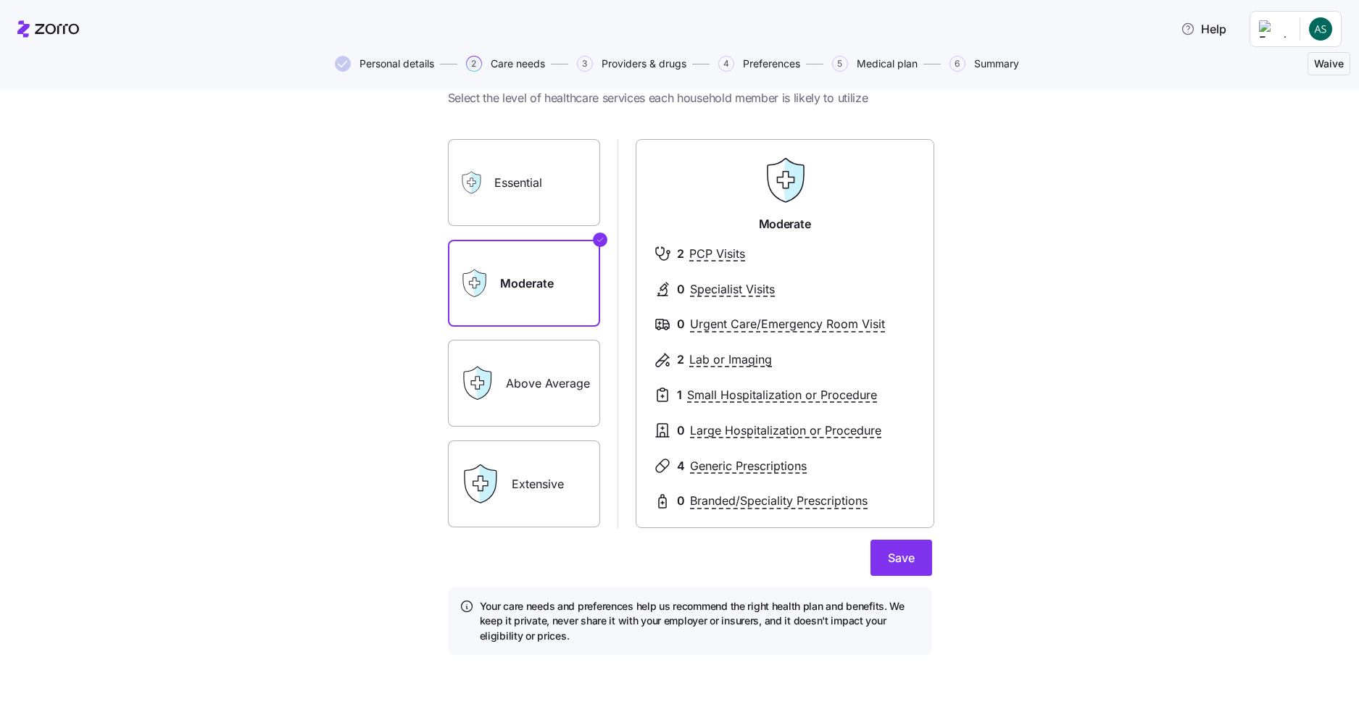
click at [489, 391] on div "Above Average" at bounding box center [524, 383] width 152 height 87
click at [507, 395] on div "Above Average" at bounding box center [524, 383] width 152 height 87
click at [506, 395] on label "Above Average" at bounding box center [524, 383] width 152 height 87
click at [0, 0] on input "Above Average" at bounding box center [0, 0] width 0 height 0
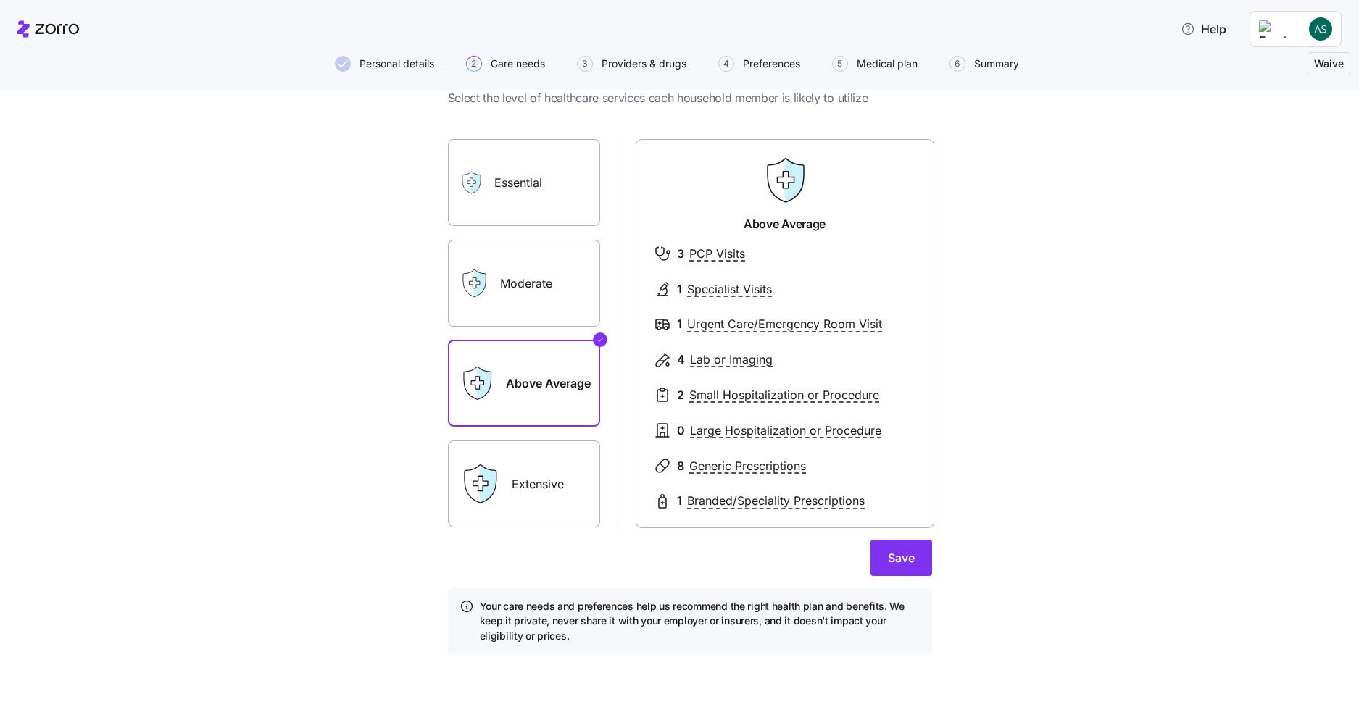
click at [510, 485] on label "Extensive" at bounding box center [524, 484] width 152 height 87
click at [0, 0] on input "Extensive" at bounding box center [0, 0] width 0 height 0
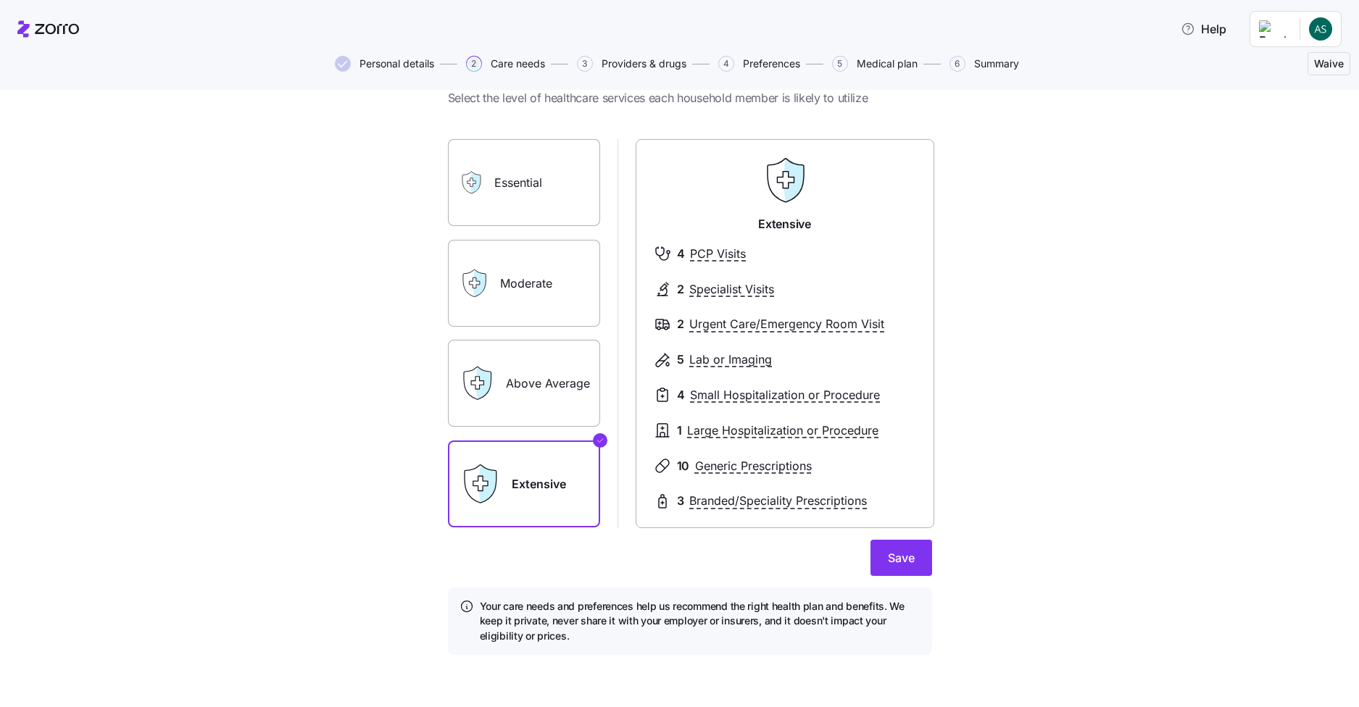
click at [505, 275] on label "Moderate" at bounding box center [524, 283] width 152 height 87
click at [0, 0] on input "Moderate" at bounding box center [0, 0] width 0 height 0
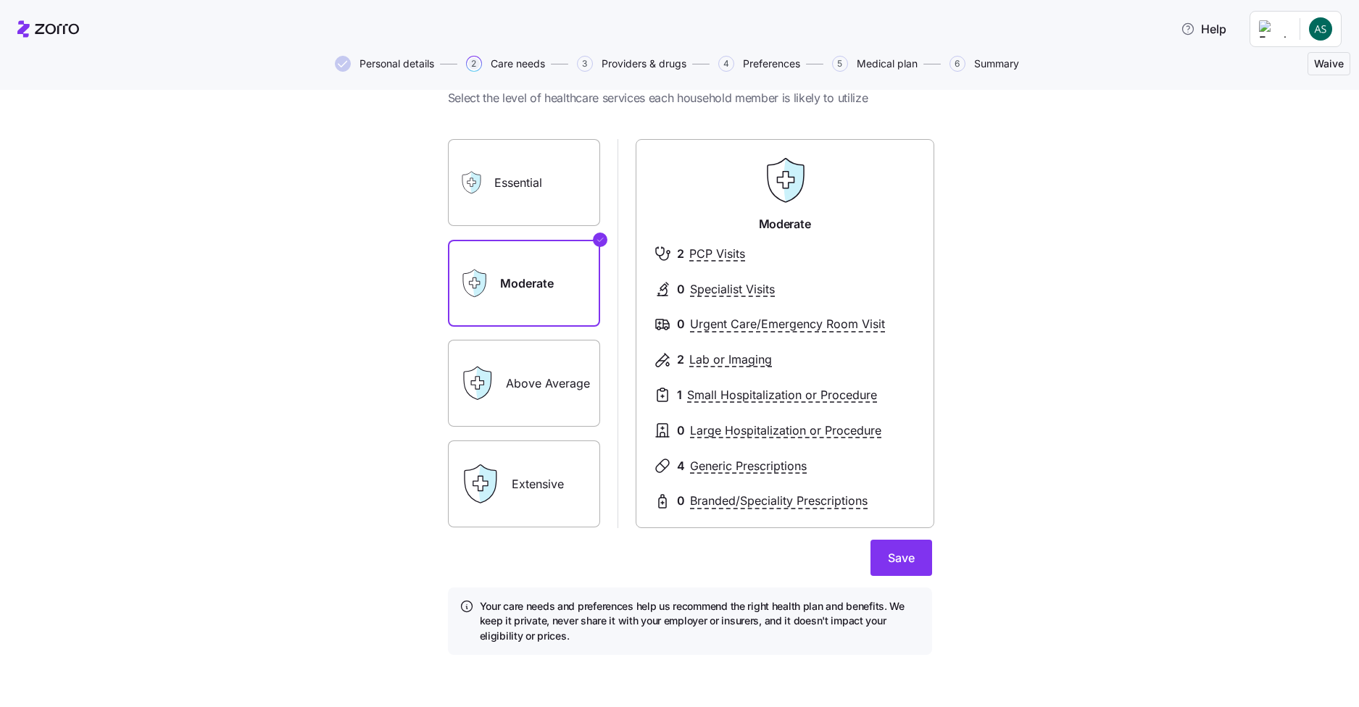
click at [515, 223] on label "Essential" at bounding box center [524, 182] width 152 height 87
click at [0, 0] on input "Essential" at bounding box center [0, 0] width 0 height 0
click at [515, 304] on label "Moderate" at bounding box center [524, 283] width 152 height 87
click at [0, 0] on input "Moderate" at bounding box center [0, 0] width 0 height 0
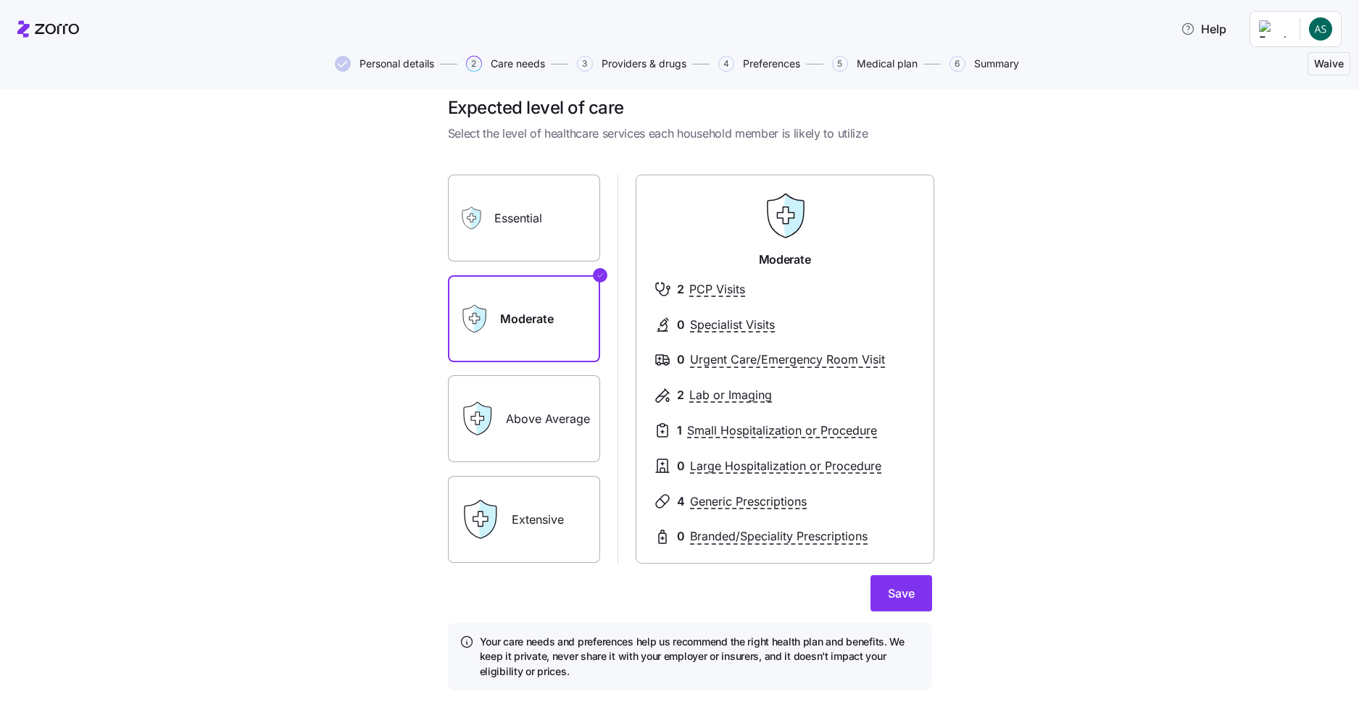
scroll to position [0, 0]
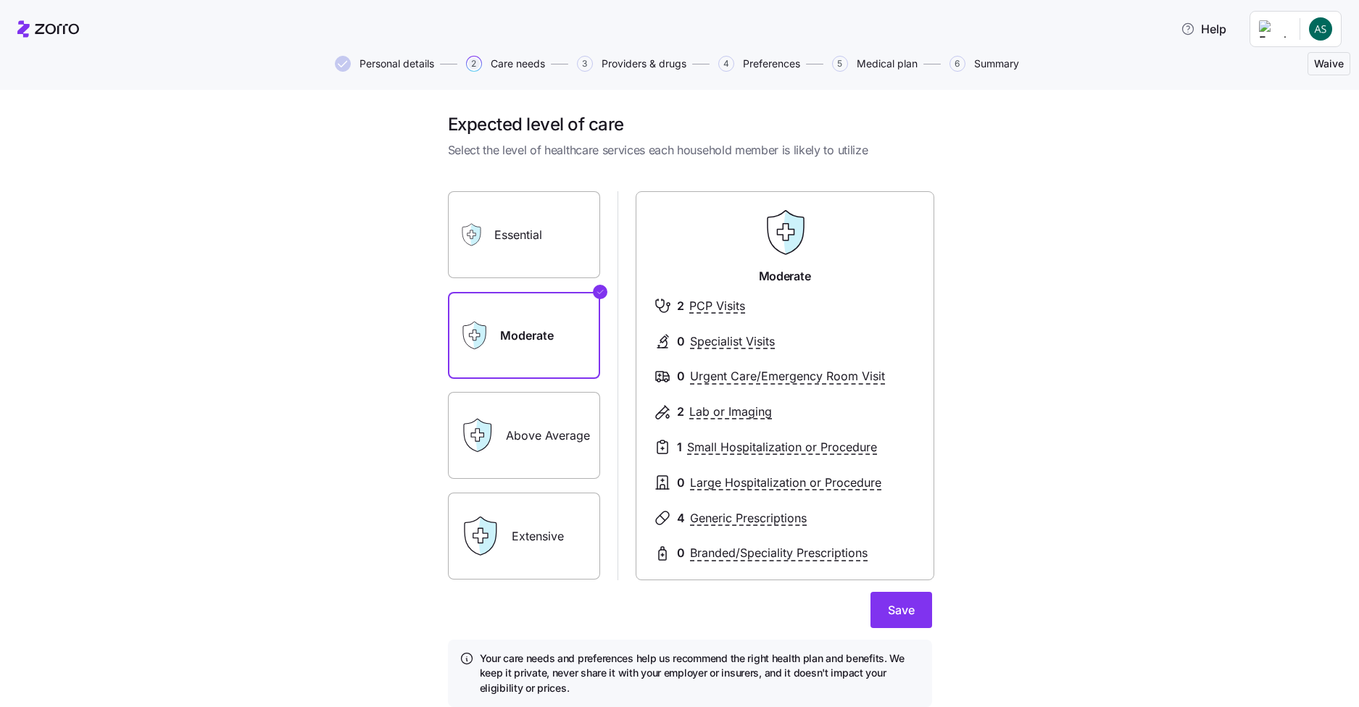
click at [1321, 32] on html "Help Personal details 2 Care needs 3 Providers & drugs 4 Preferences 5 Medical …" at bounding box center [679, 349] width 1359 height 699
click at [1298, 59] on div "My settings" at bounding box center [1292, 68] width 88 height 23
